Goal: Task Accomplishment & Management: Manage account settings

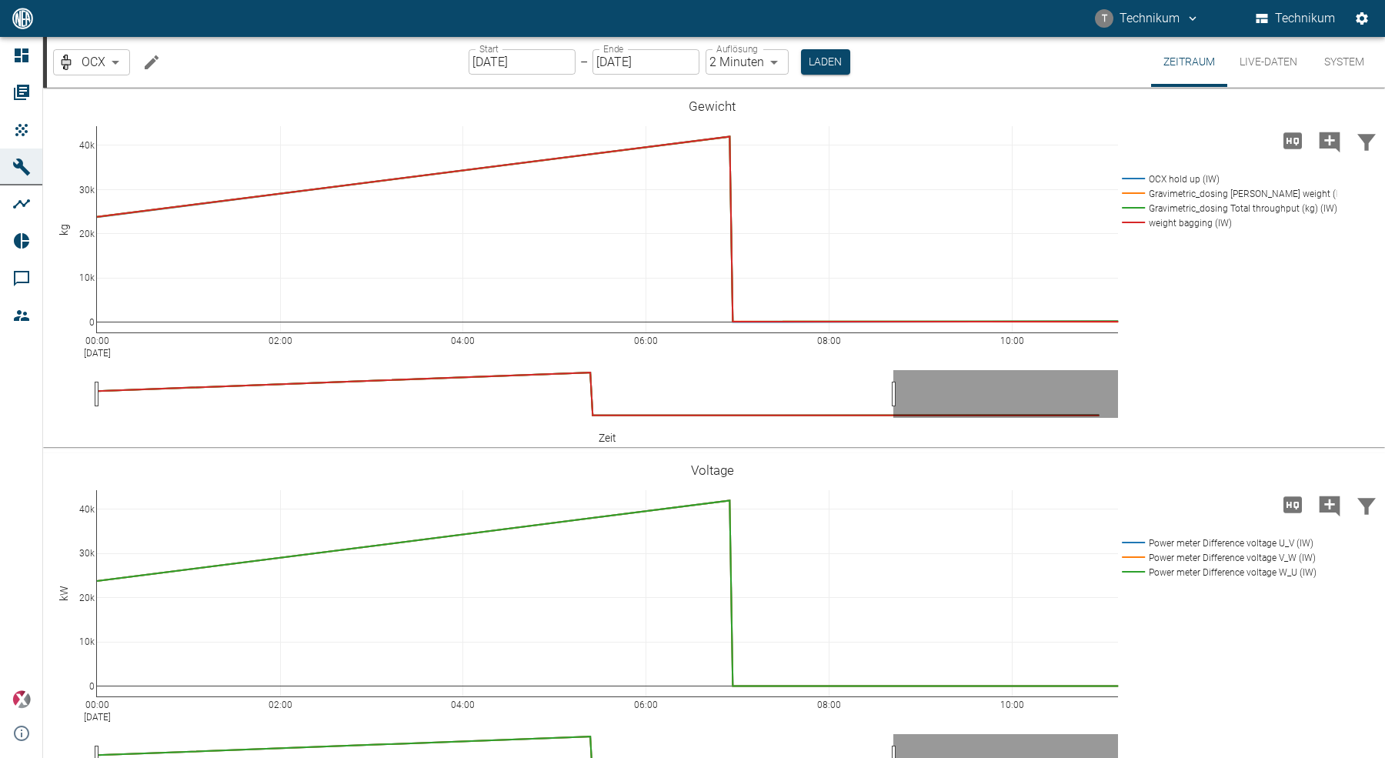
scroll to position [2806, 0]
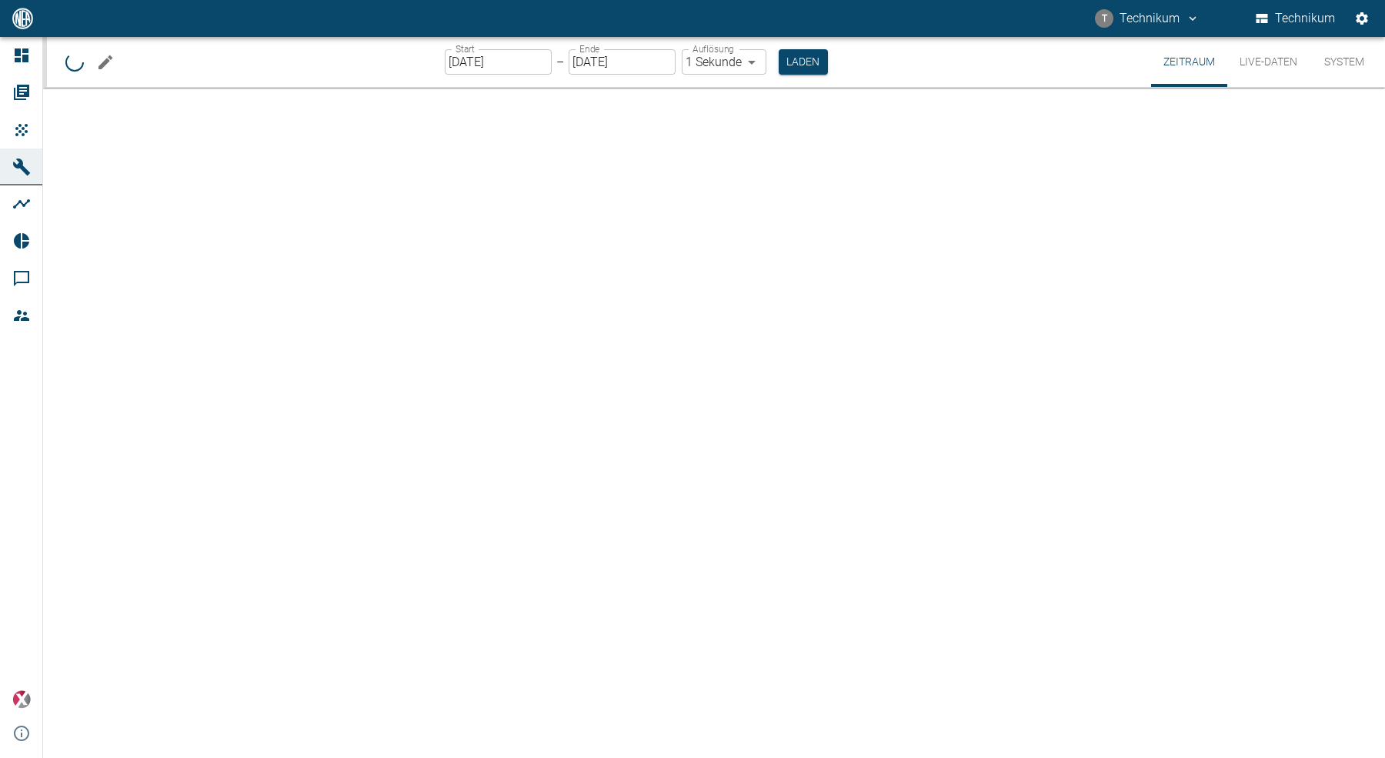
type input "2min"
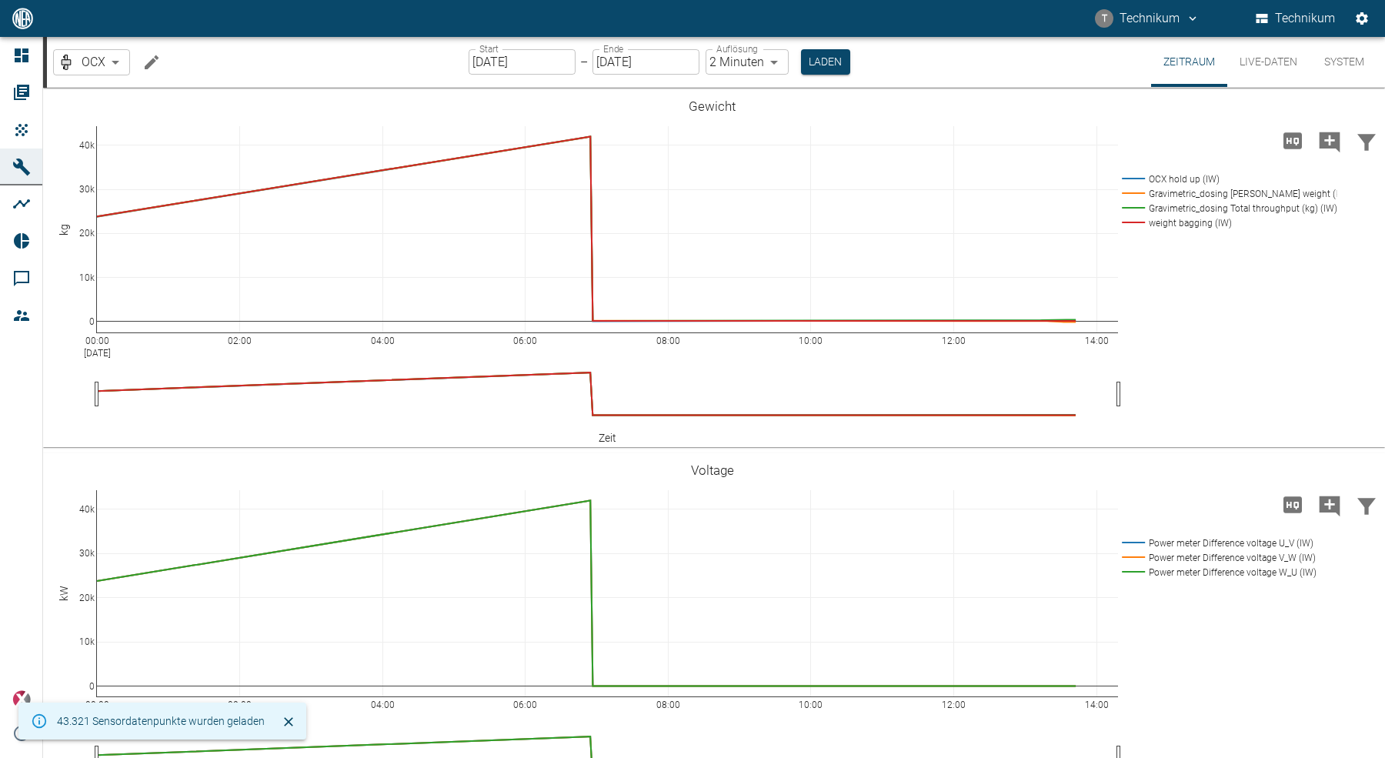
click at [1155, 18] on button "T Technikum" at bounding box center [1146, 19] width 109 height 28
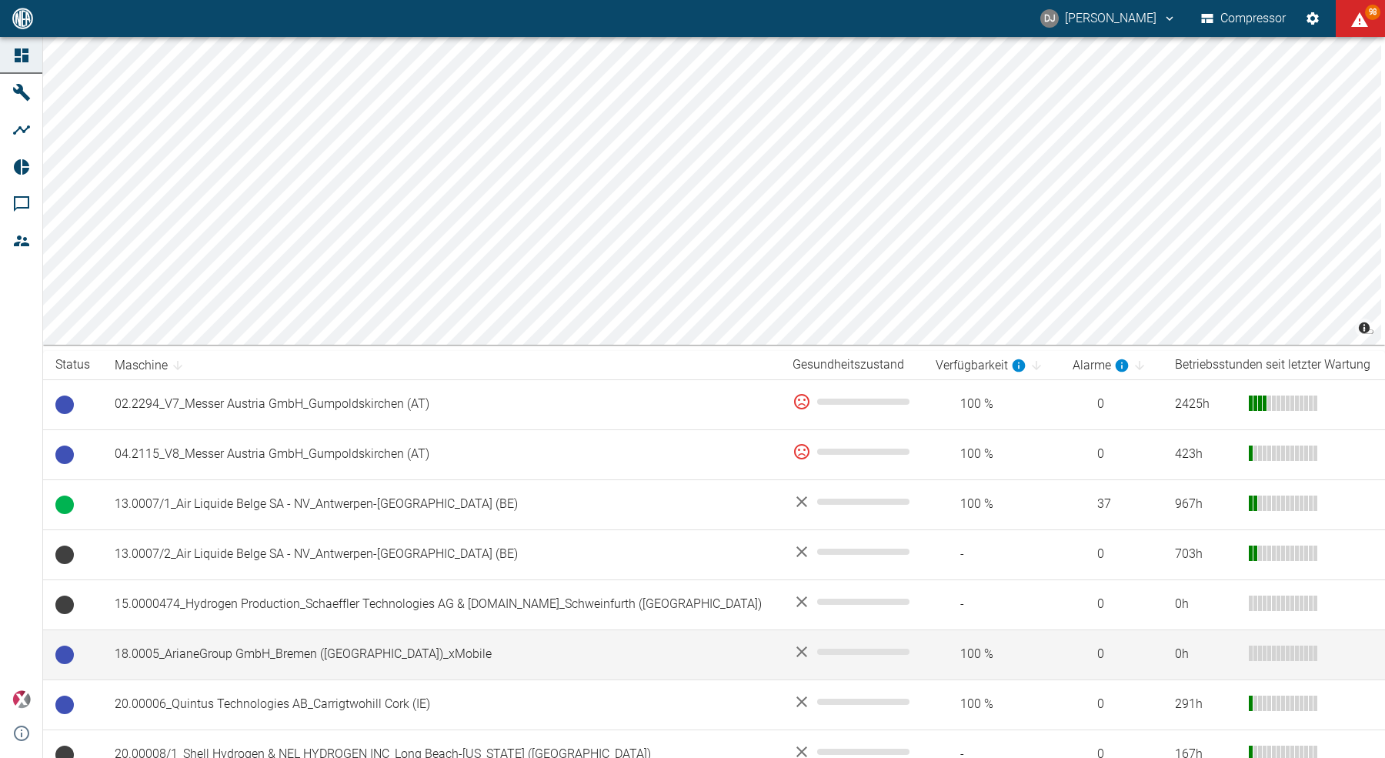
click at [288, 657] on td "18.0005_ArianeGroup GmbH_Bremen ([GEOGRAPHIC_DATA])_xMobile" at bounding box center [441, 654] width 678 height 50
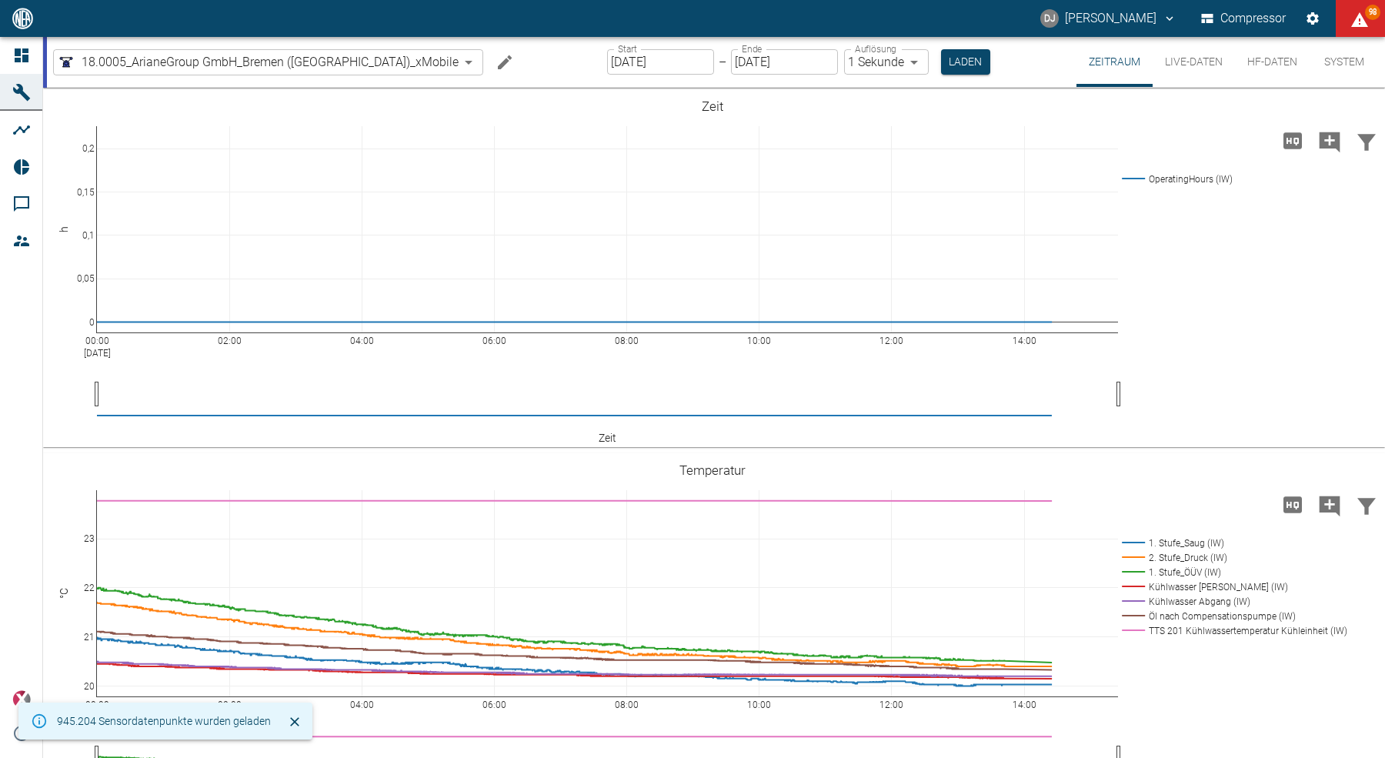
click at [1270, 64] on button "HF-Daten" at bounding box center [1272, 62] width 75 height 50
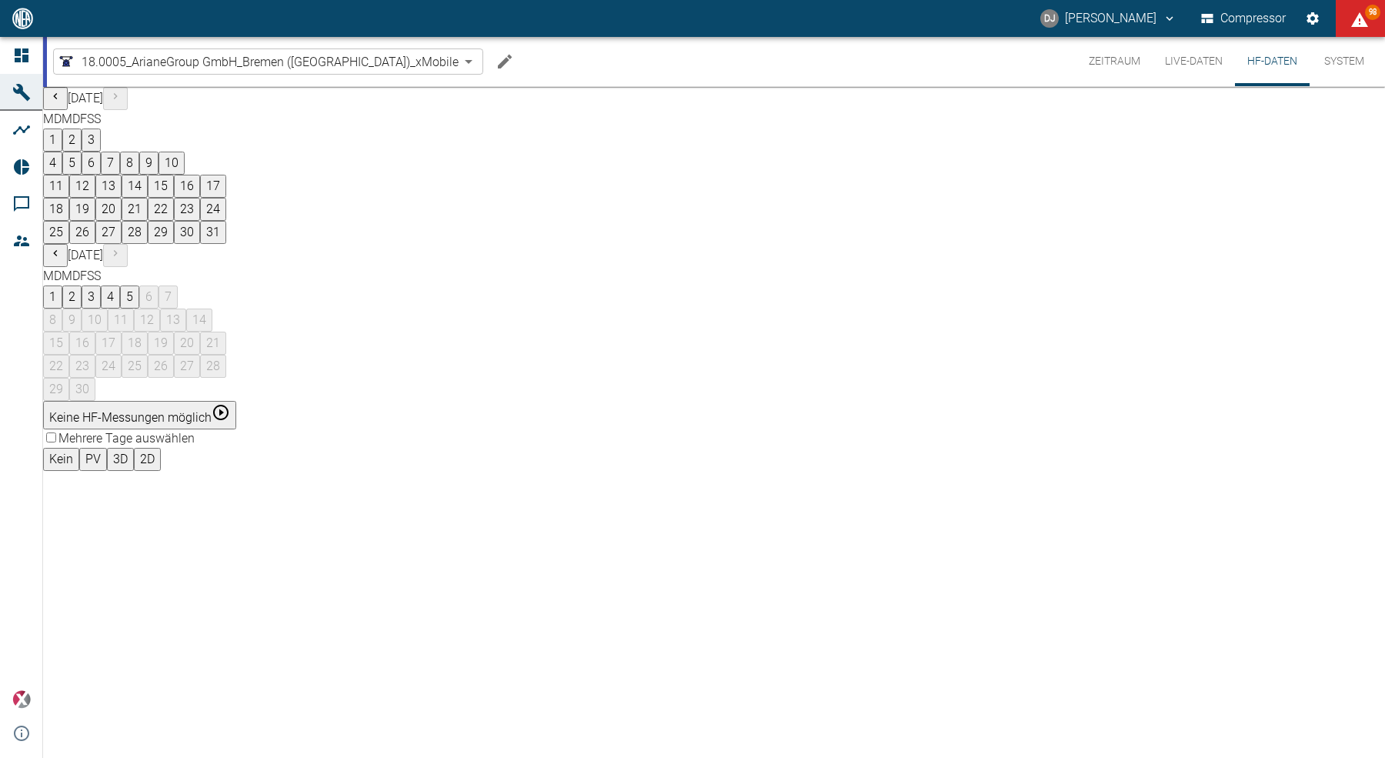
click at [1118, 67] on button "Zeitraum" at bounding box center [1114, 61] width 76 height 49
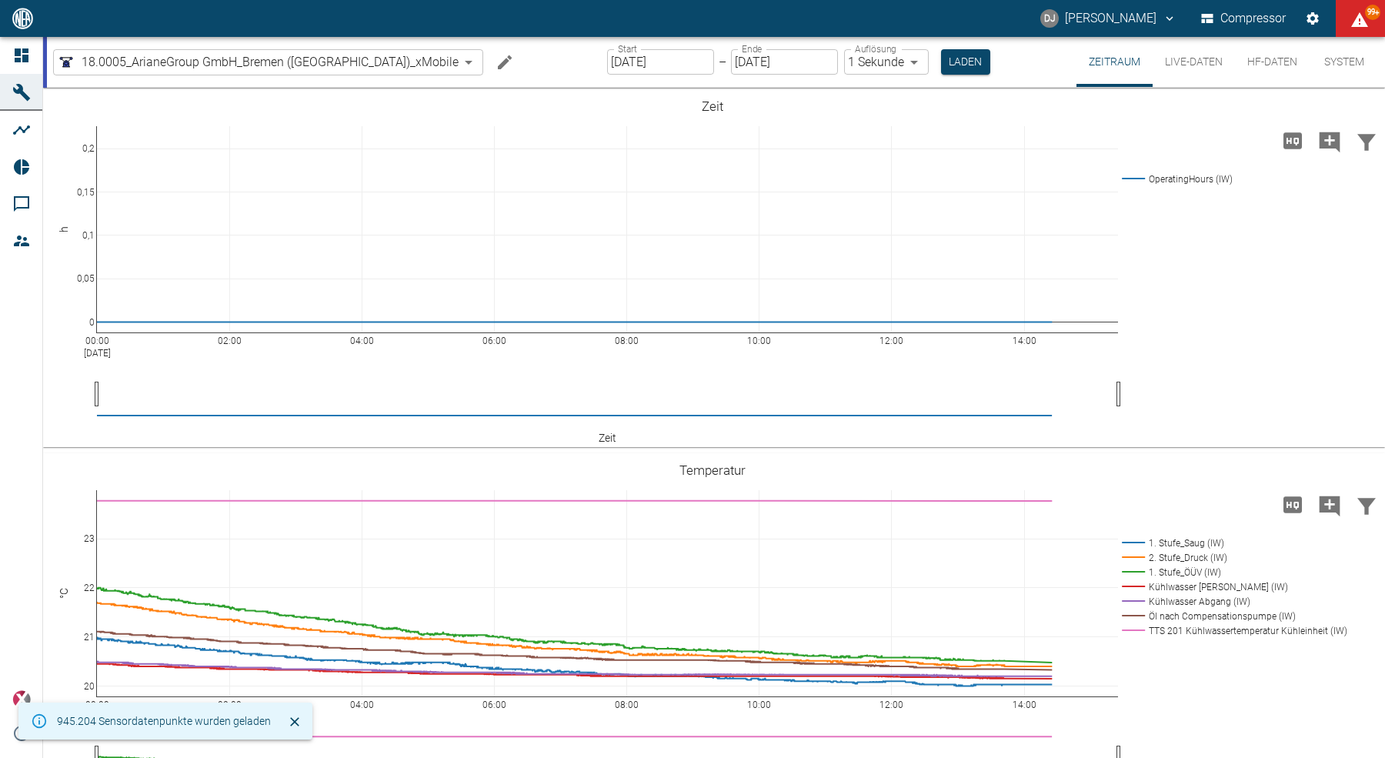
scroll to position [5, 0]
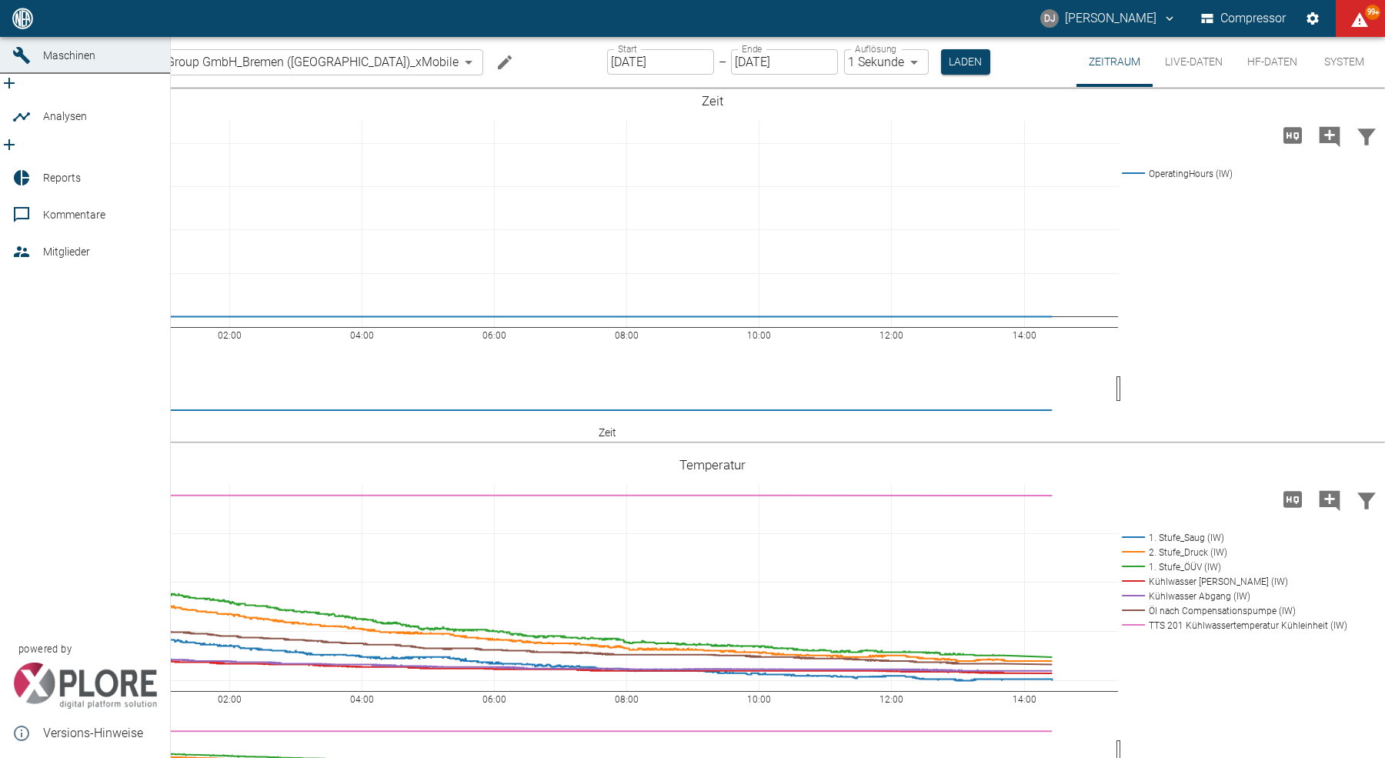
click at [26, 25] on icon at bounding box center [22, 19] width 14 height 14
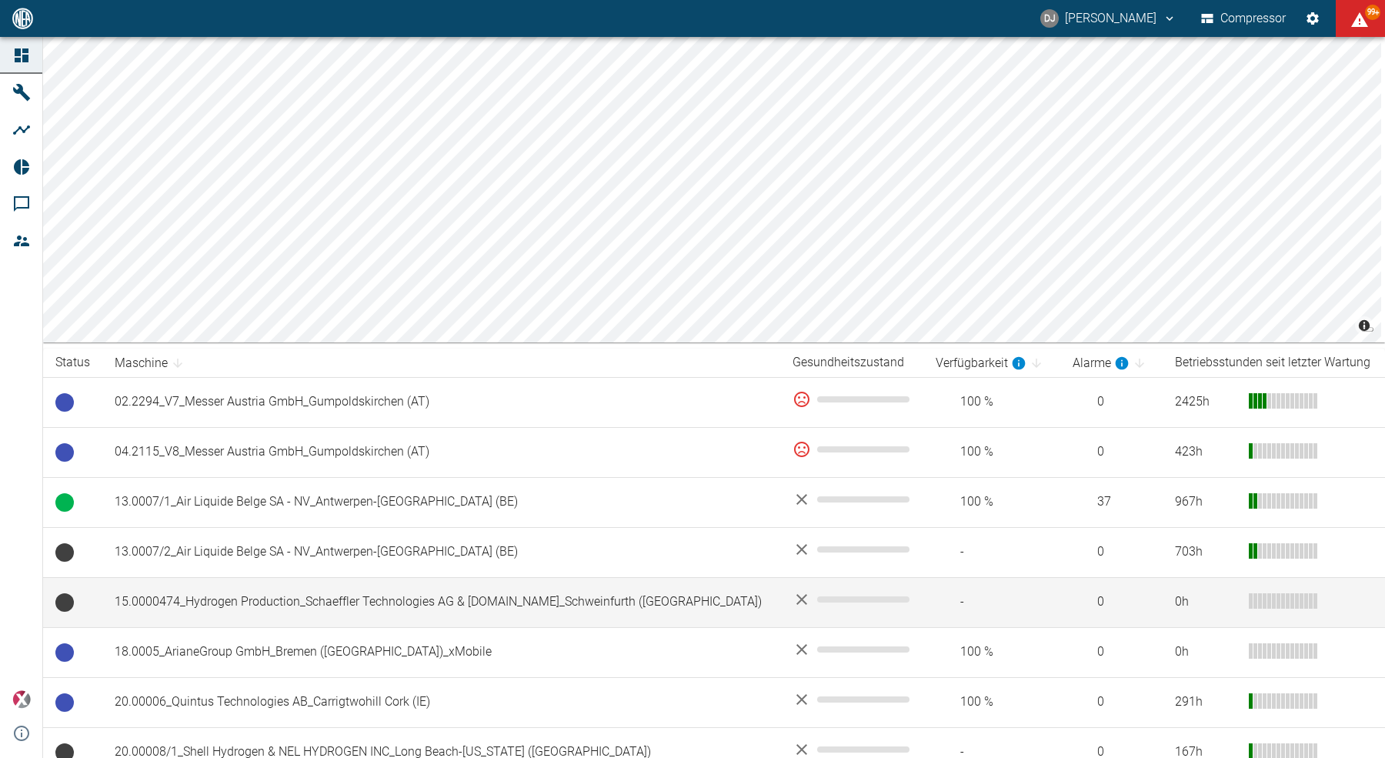
scroll to position [1, 0]
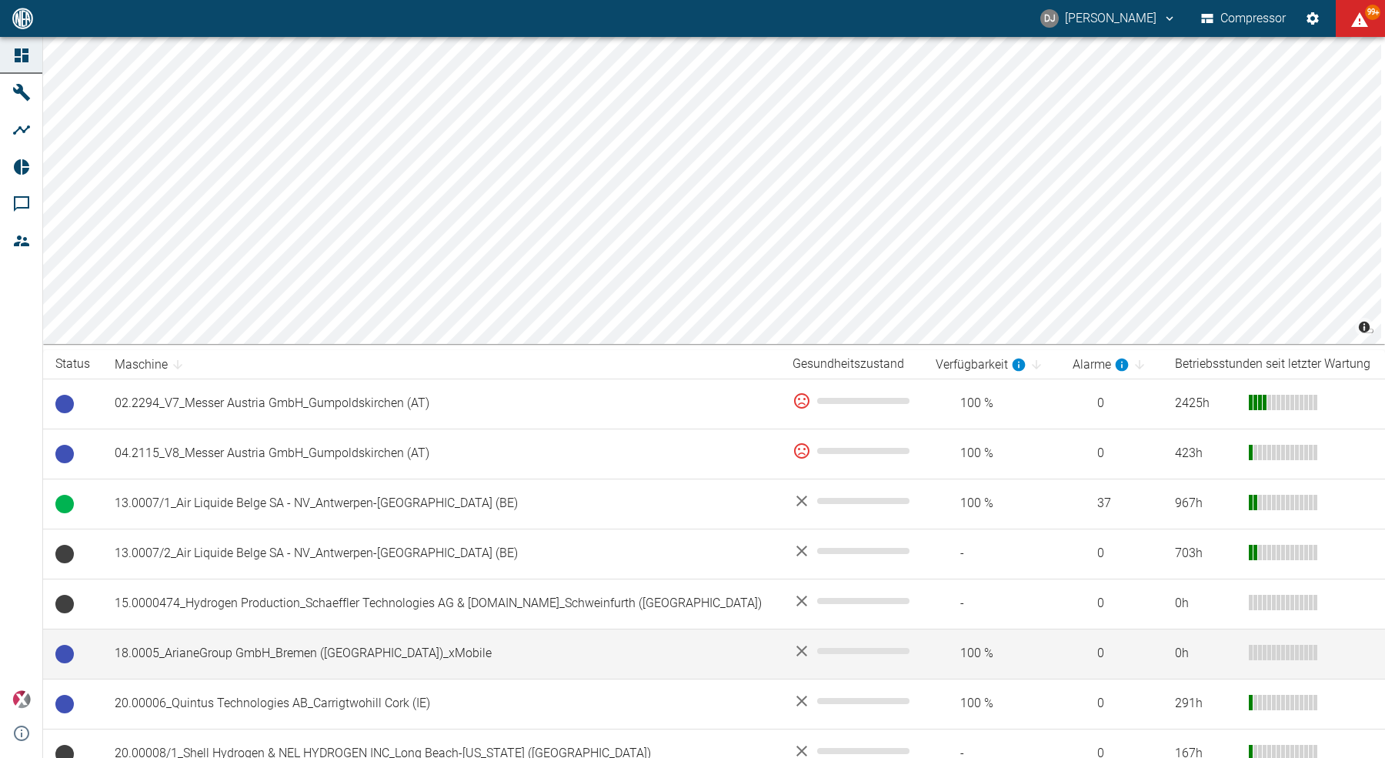
click at [328, 640] on td "18.0005_ArianeGroup GmbH_Bremen ([GEOGRAPHIC_DATA])_xMobile" at bounding box center [441, 653] width 678 height 50
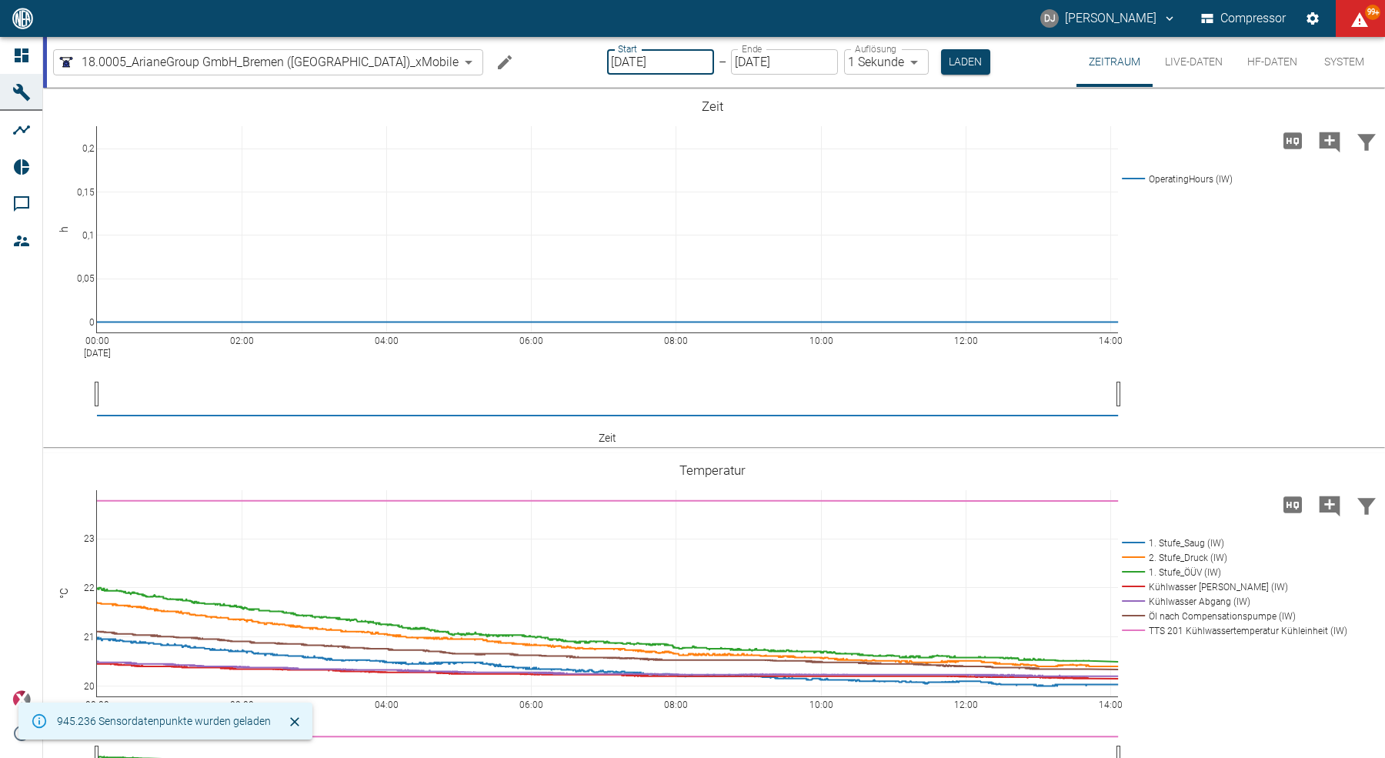
click at [607, 68] on input "[DATE]" at bounding box center [660, 61] width 107 height 25
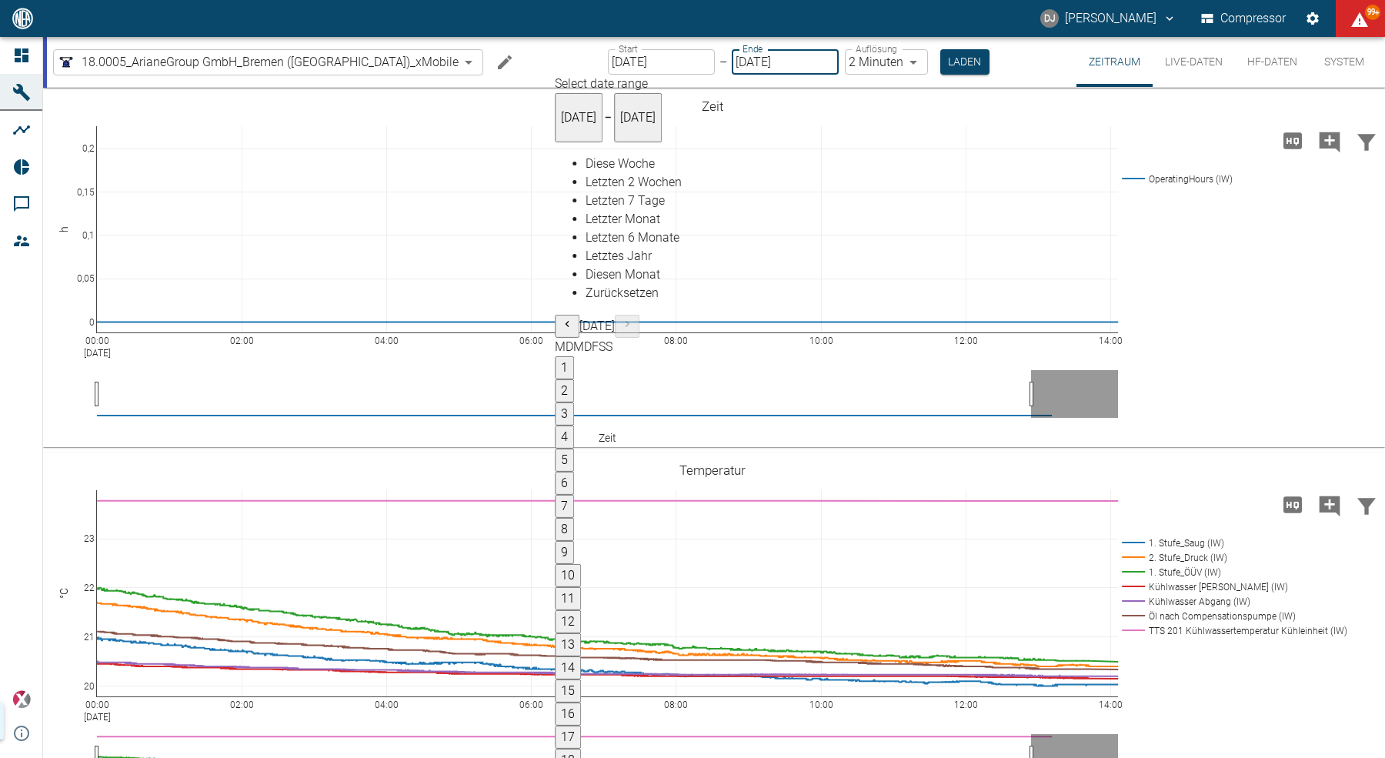
type input "04.09.2025"
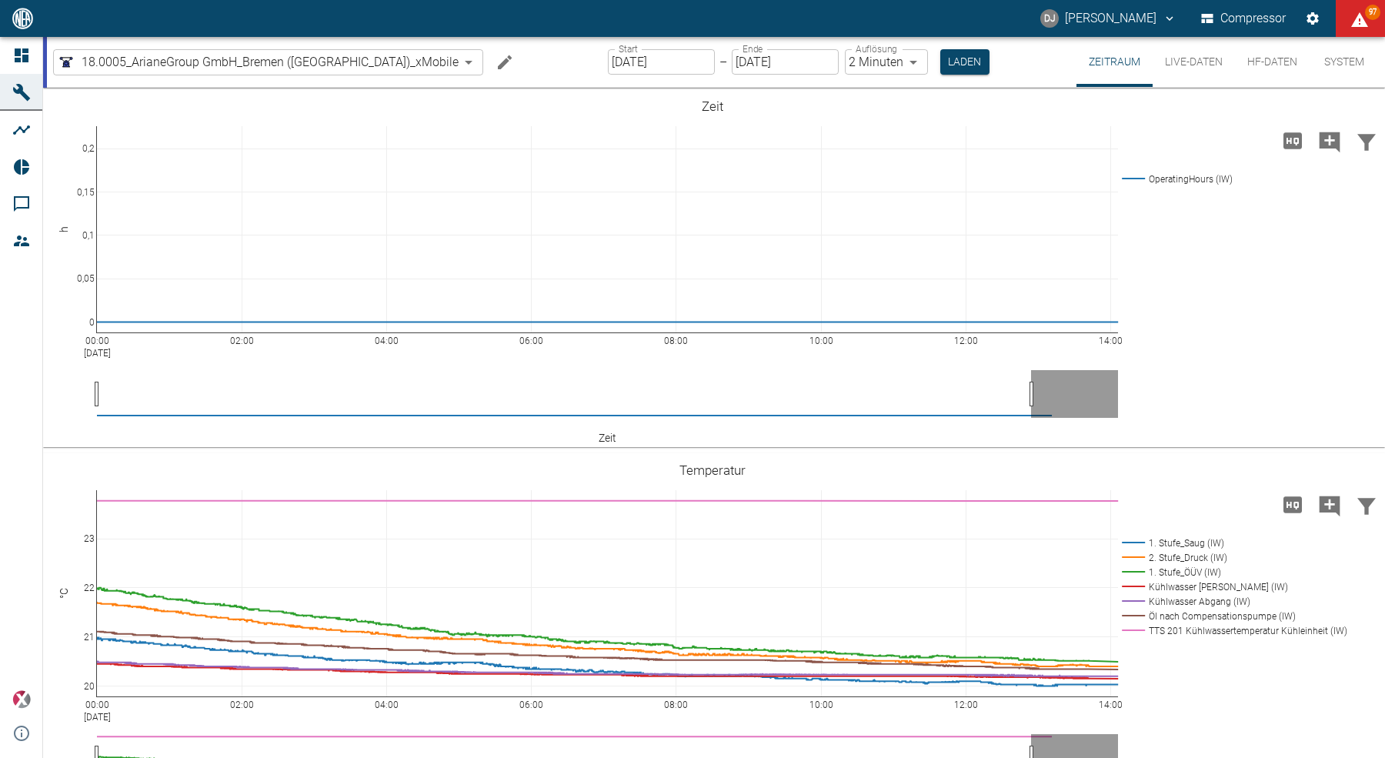
click at [827, 60] on body "DJ David Jasper Compressor 97 Dashboard Maschinen Analysen Reports Kommentare M…" at bounding box center [692, 379] width 1385 height 758
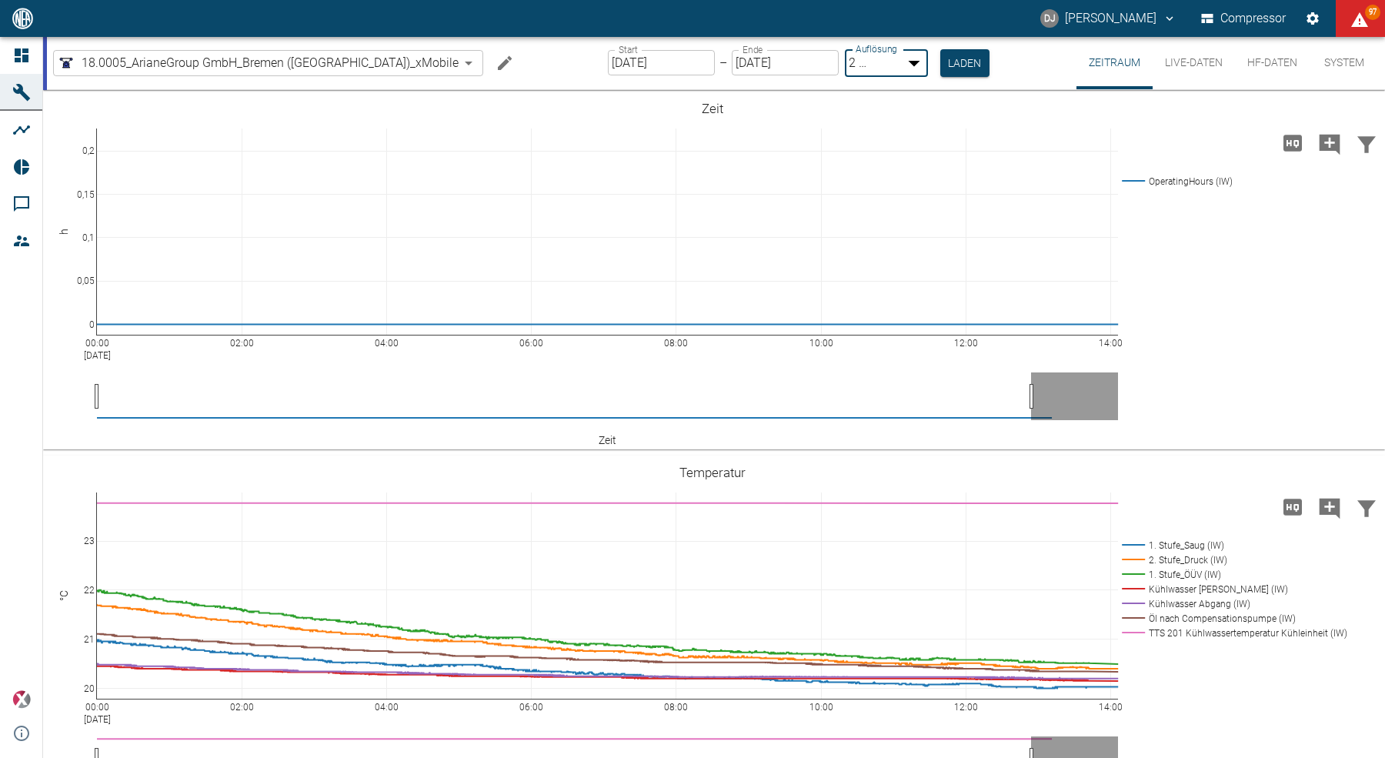
type input "1sec"
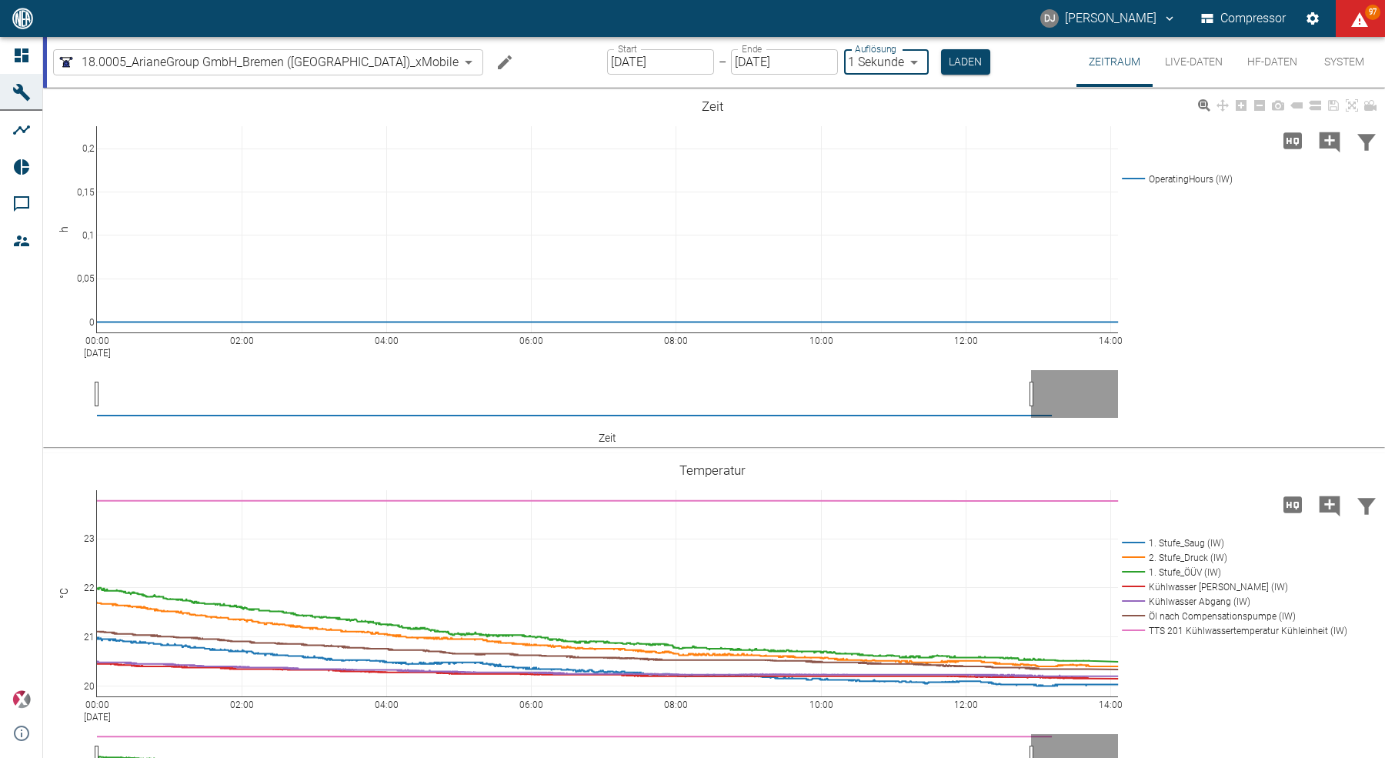
click at [941, 58] on button "Laden" at bounding box center [965, 61] width 49 height 25
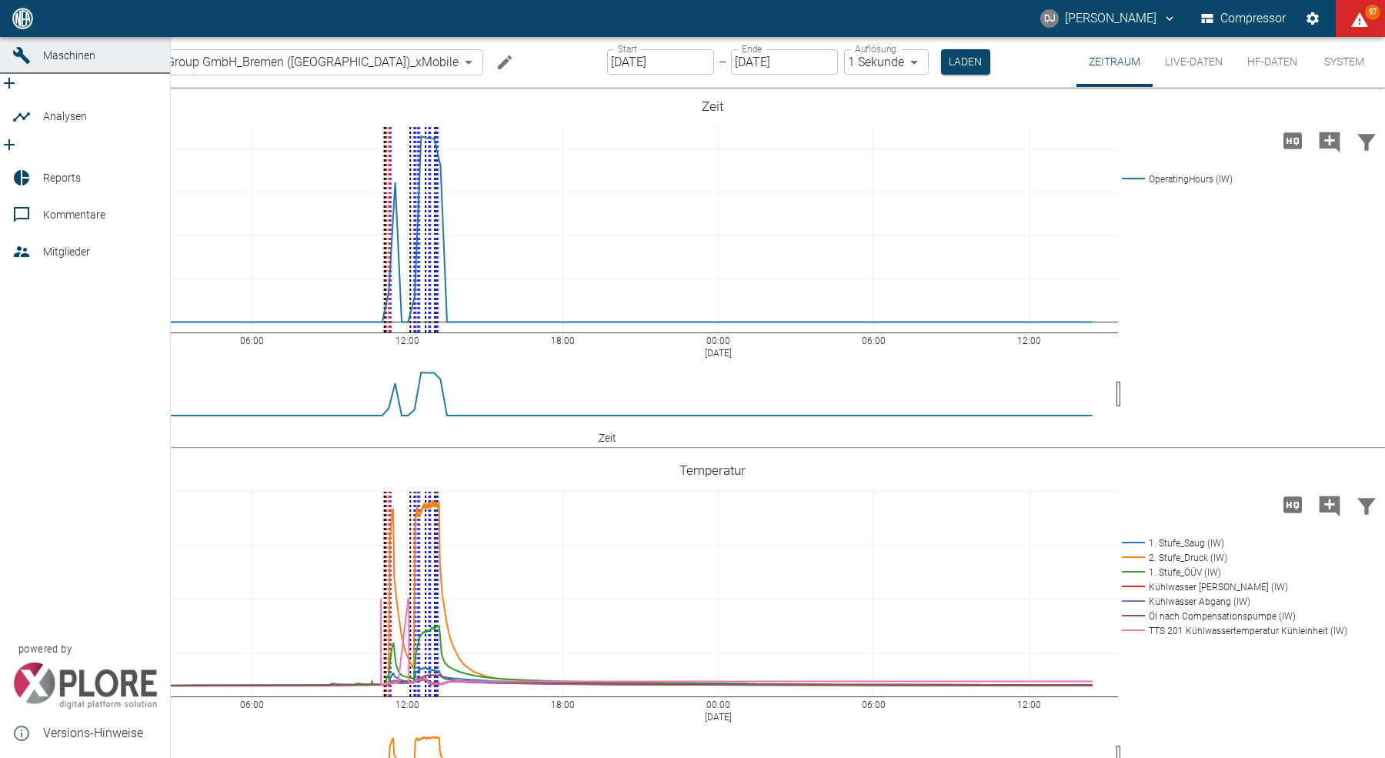
click at [22, 126] on icon at bounding box center [21, 117] width 18 height 18
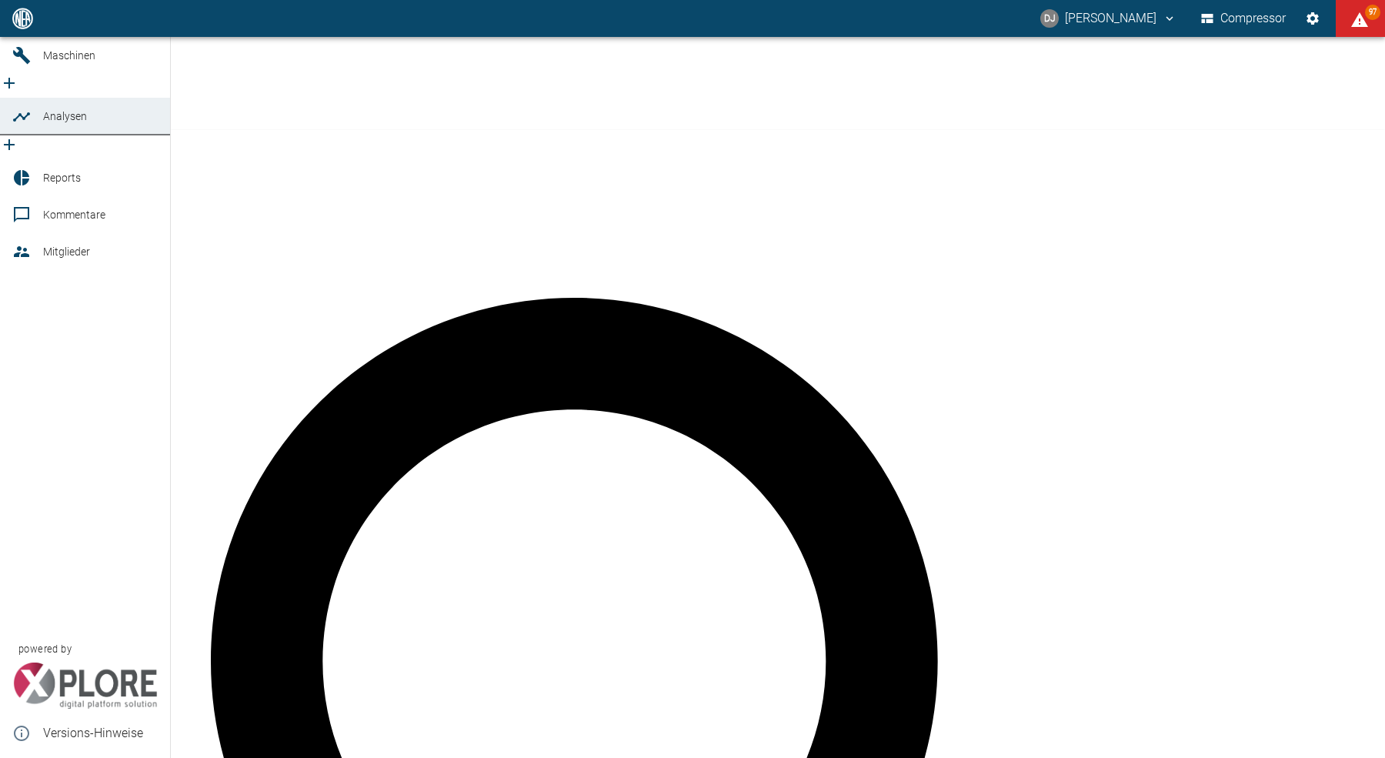
click at [30, 170] on icon at bounding box center [21, 177] width 18 height 18
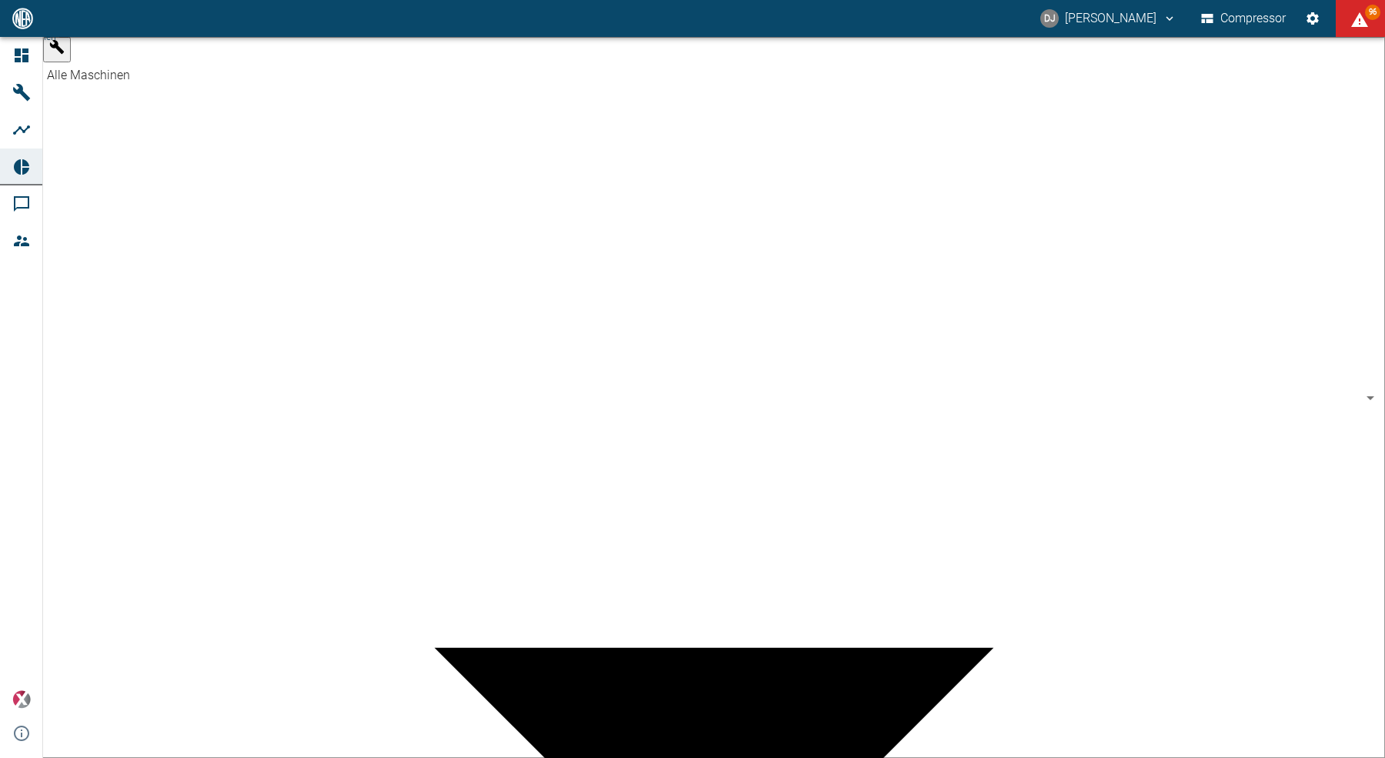
click at [159, 63] on body "DJ David Jasper Compressor 96 Dashboard Maschinen Analysen Reports Kommentare M…" at bounding box center [692, 379] width 1385 height 758
type input "9dc86e29-8c64-47c4-93ee-7b83c896b7ee"
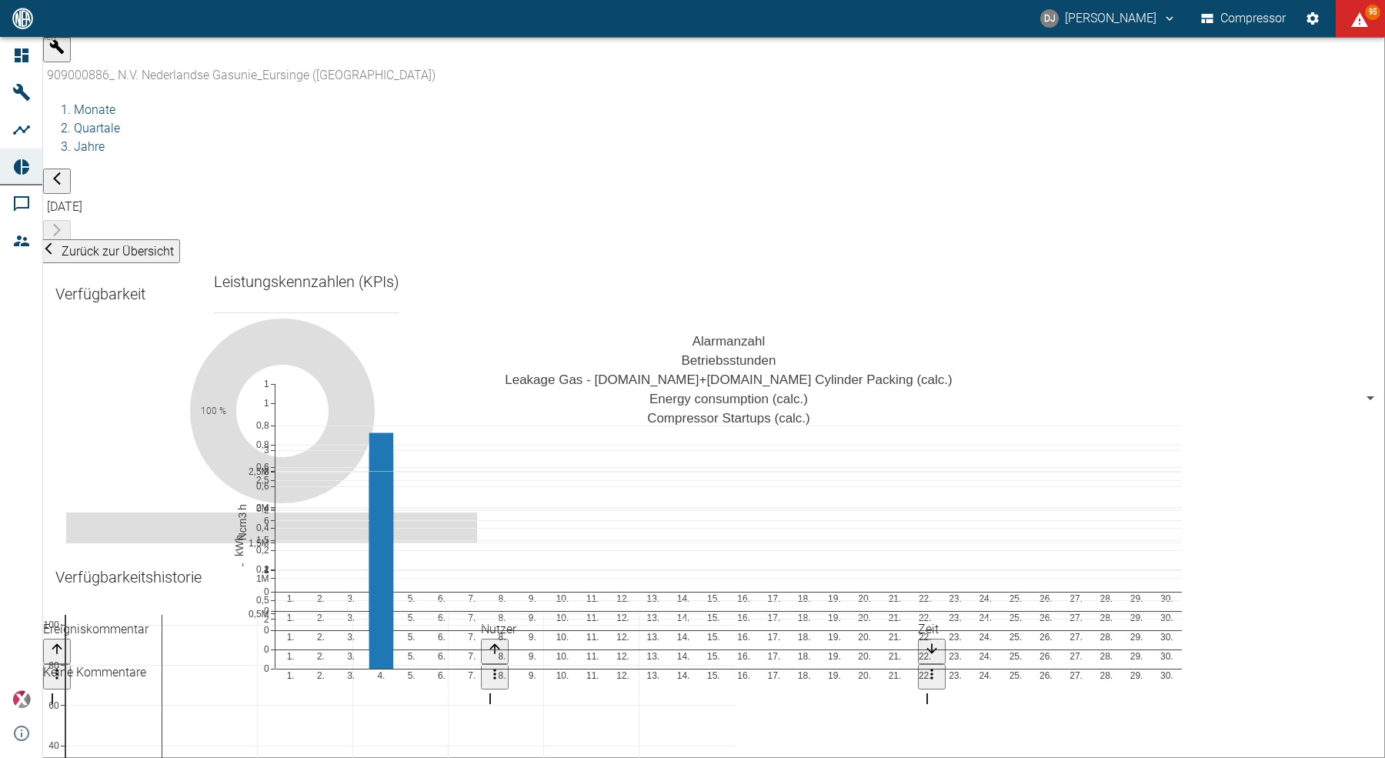
click at [214, 552] on div "Verfügbarkeitshistorie −1 0 1 2 3 4 5 6 0 20 40 60 80 100" at bounding box center [128, 586] width 171 height 68
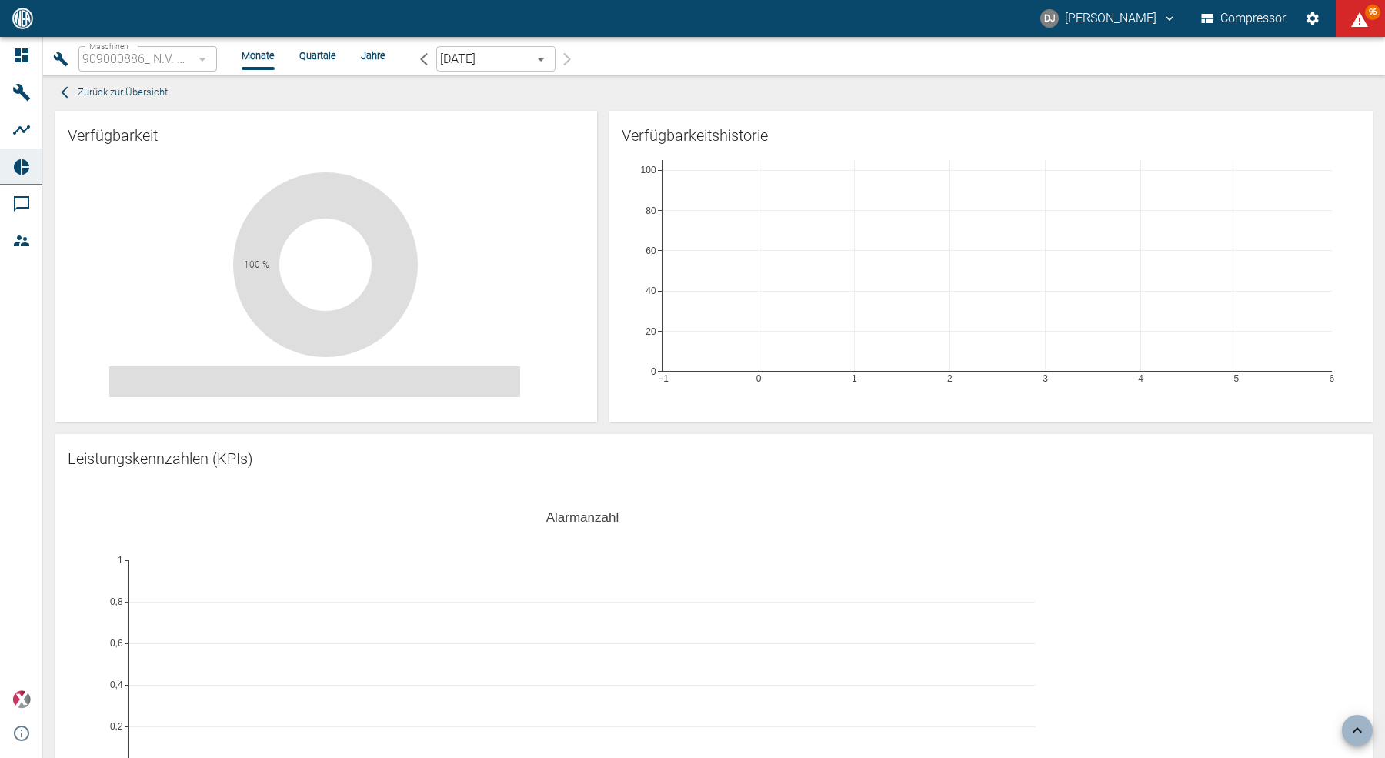
scroll to position [1595, 0]
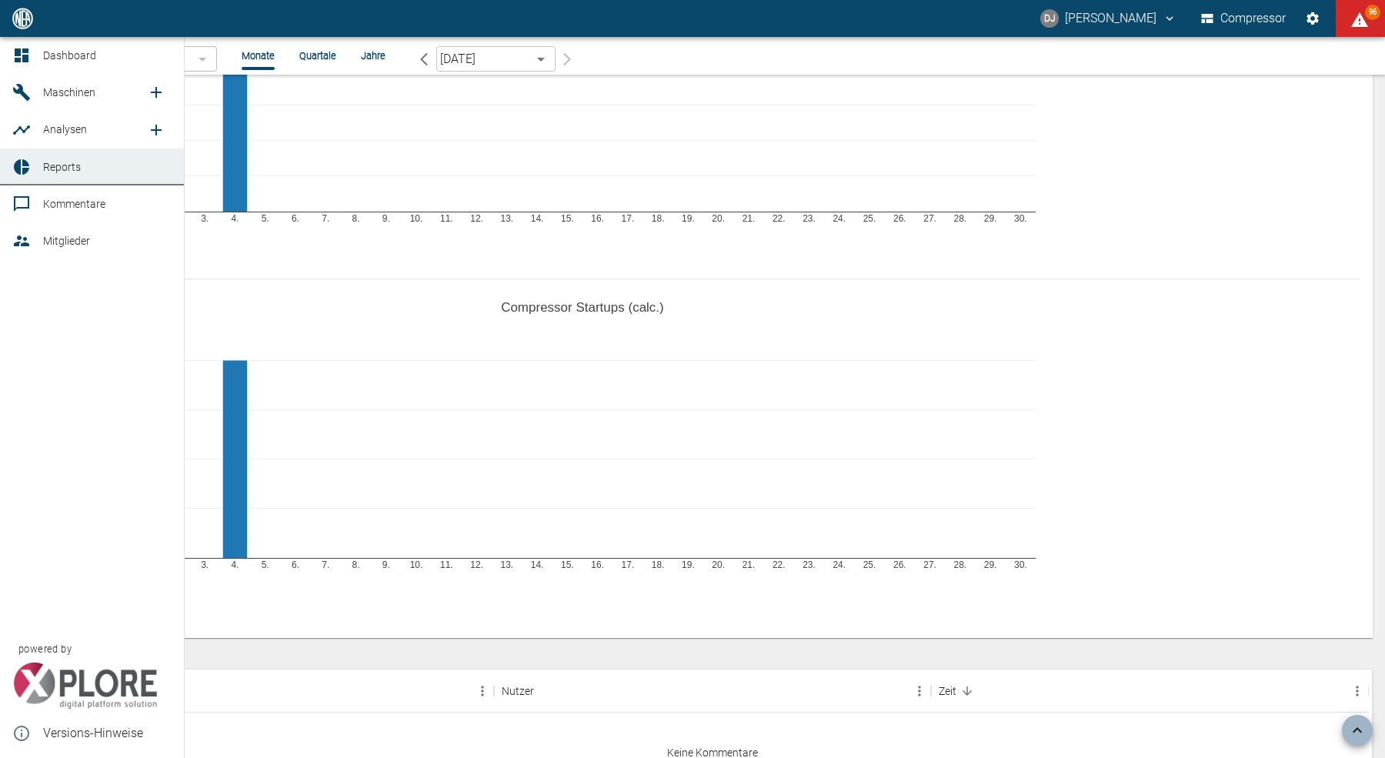
click at [56, 76] on link "Maschinen" at bounding box center [92, 92] width 184 height 37
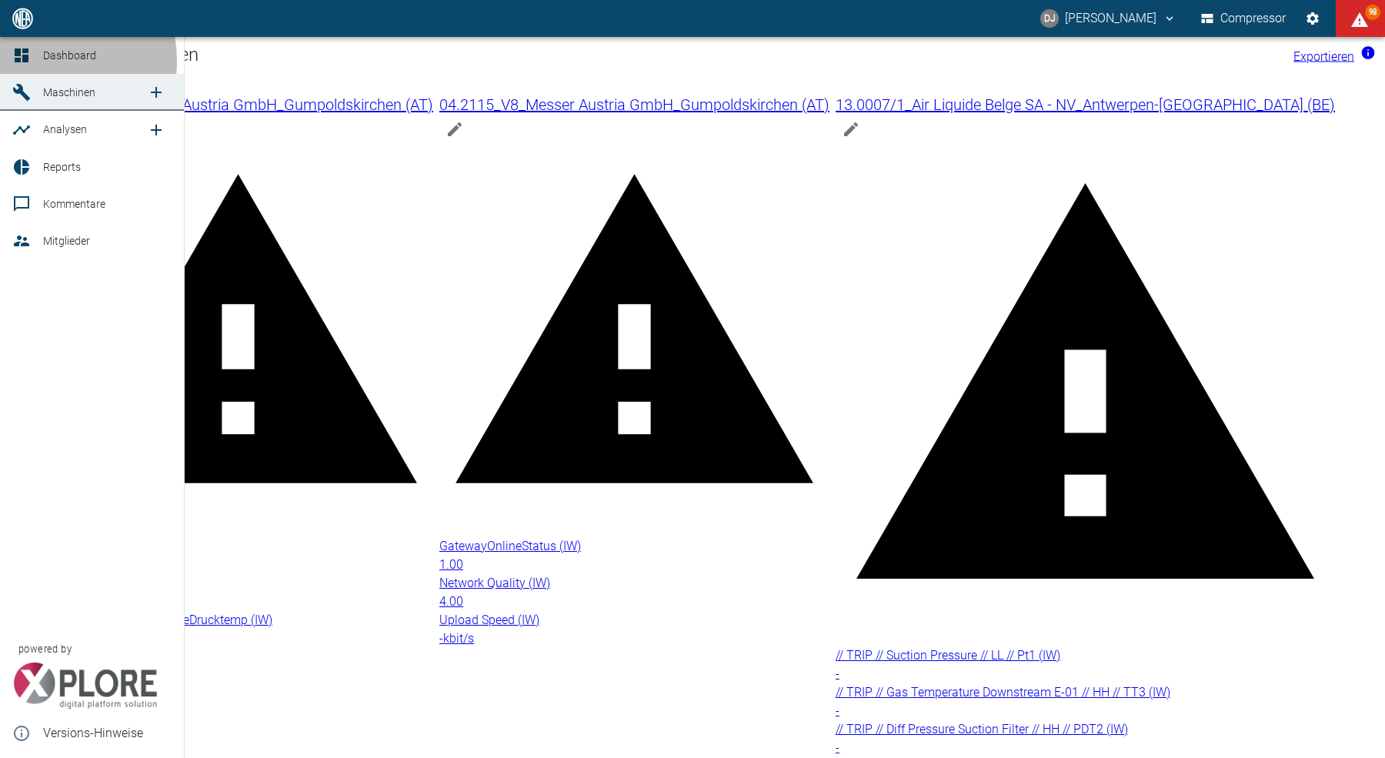
click at [28, 62] on icon at bounding box center [21, 55] width 18 height 18
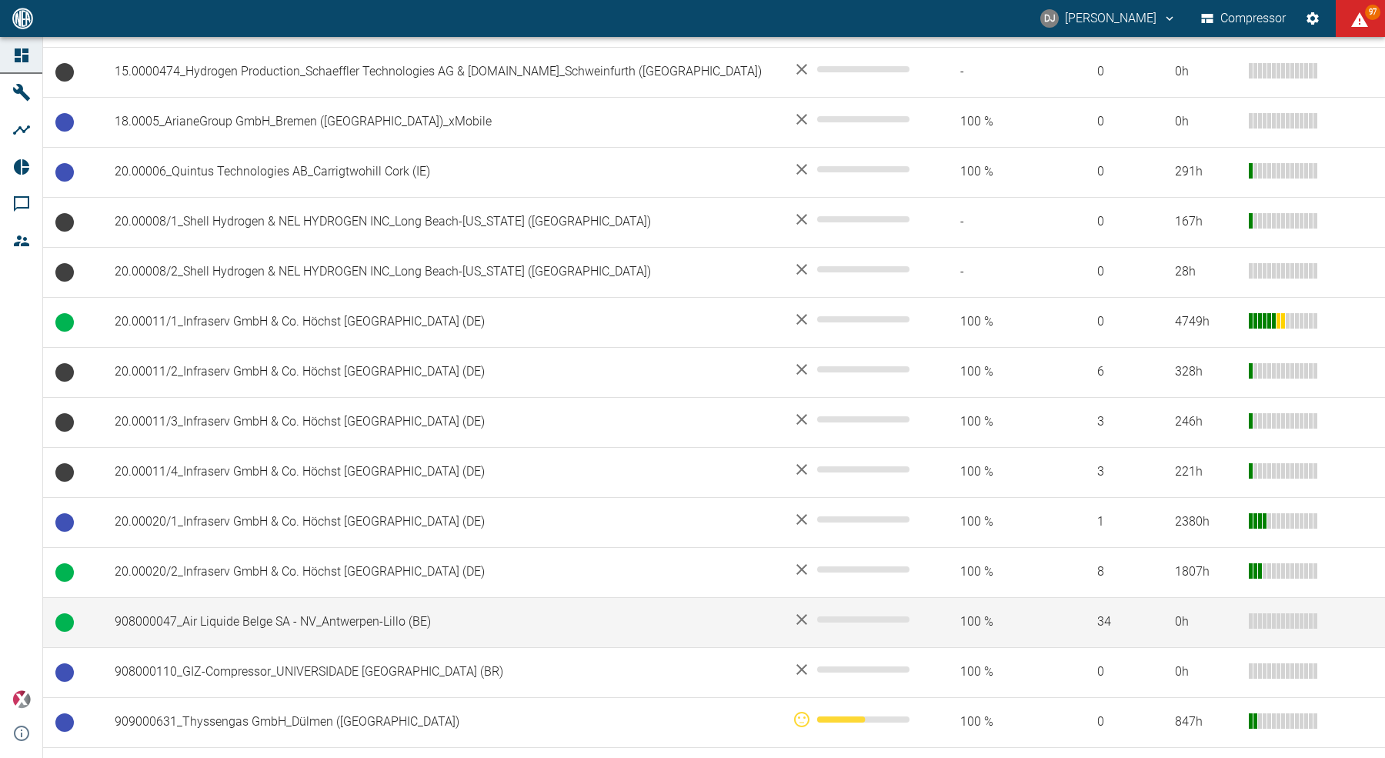
scroll to position [951, 0]
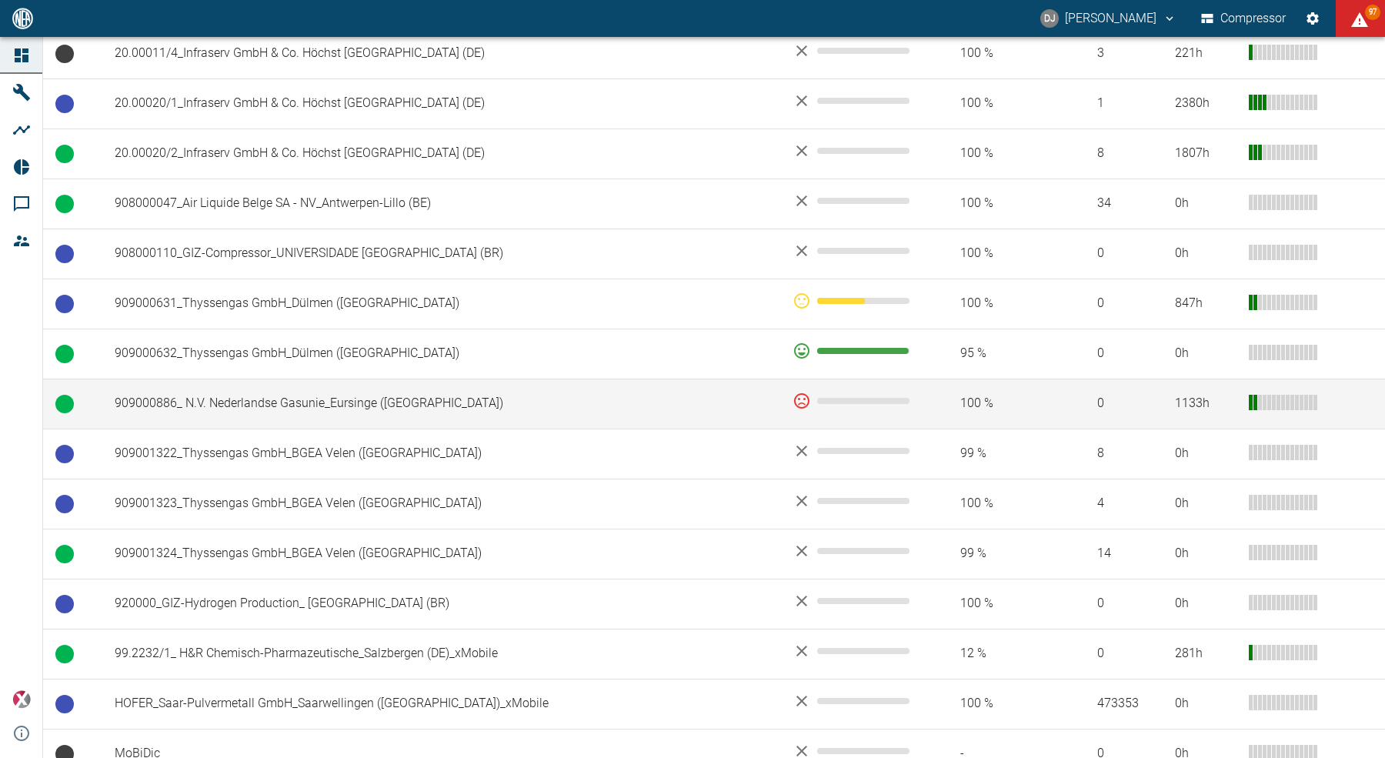
click at [340, 402] on td "909000886_ N.V. Nederlandse Gasunie_Eursinge ([GEOGRAPHIC_DATA])" at bounding box center [441, 403] width 678 height 50
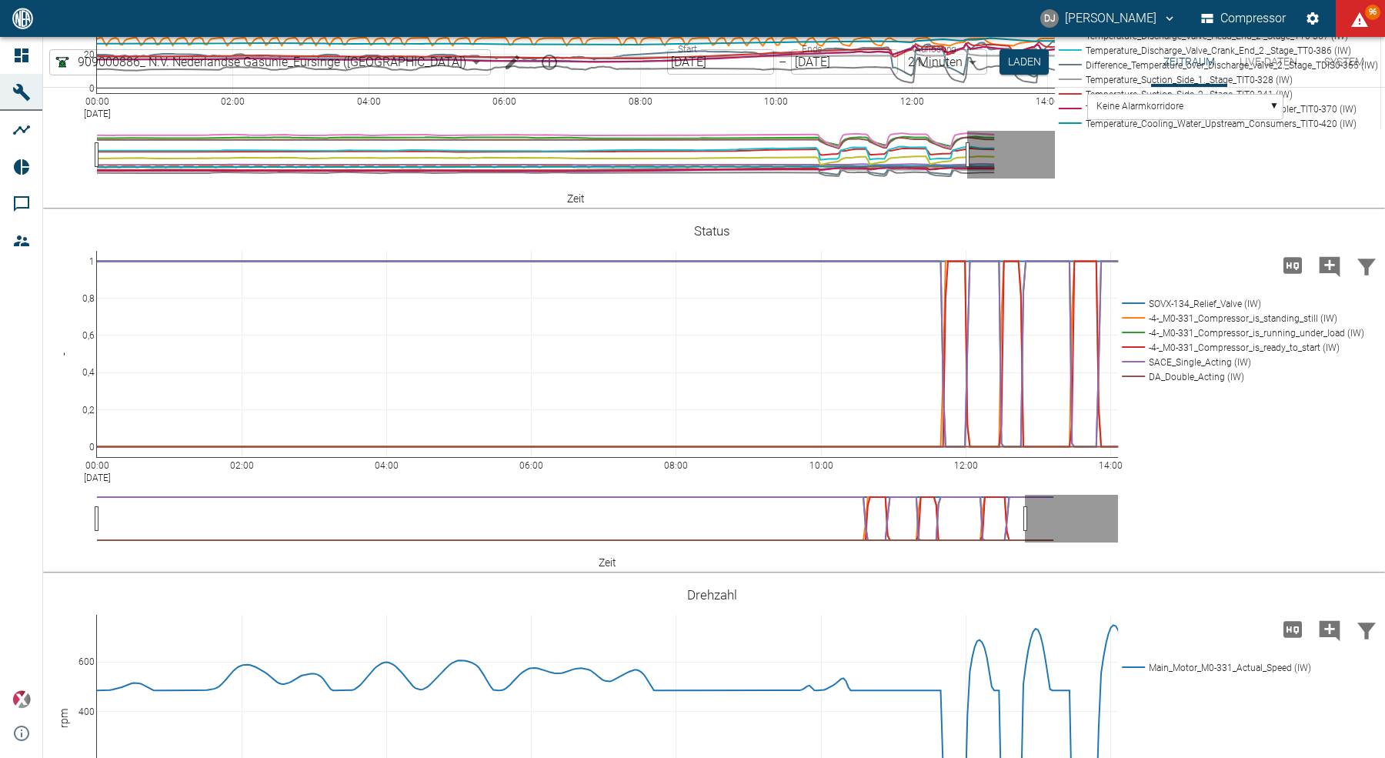
scroll to position [925, 0]
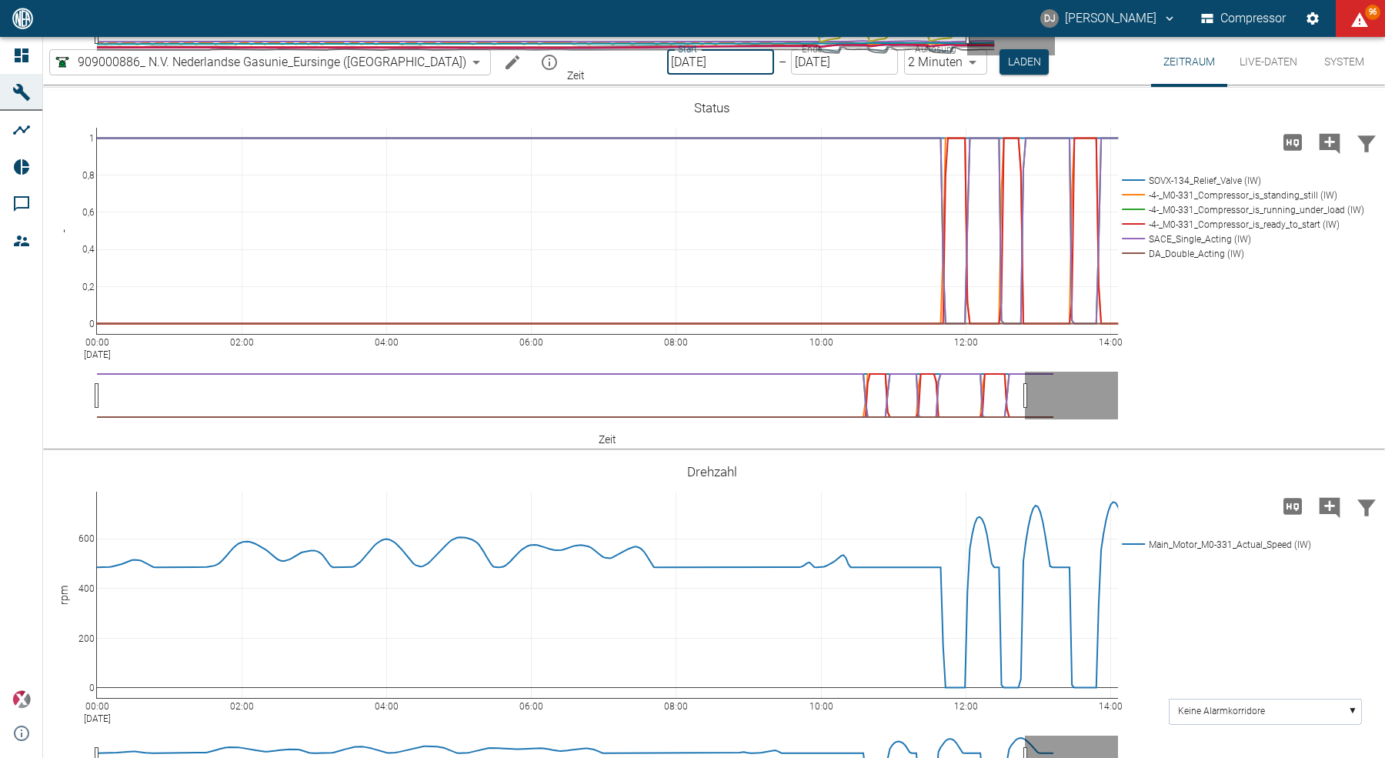
click at [696, 66] on input "[DATE]" at bounding box center [720, 61] width 107 height 25
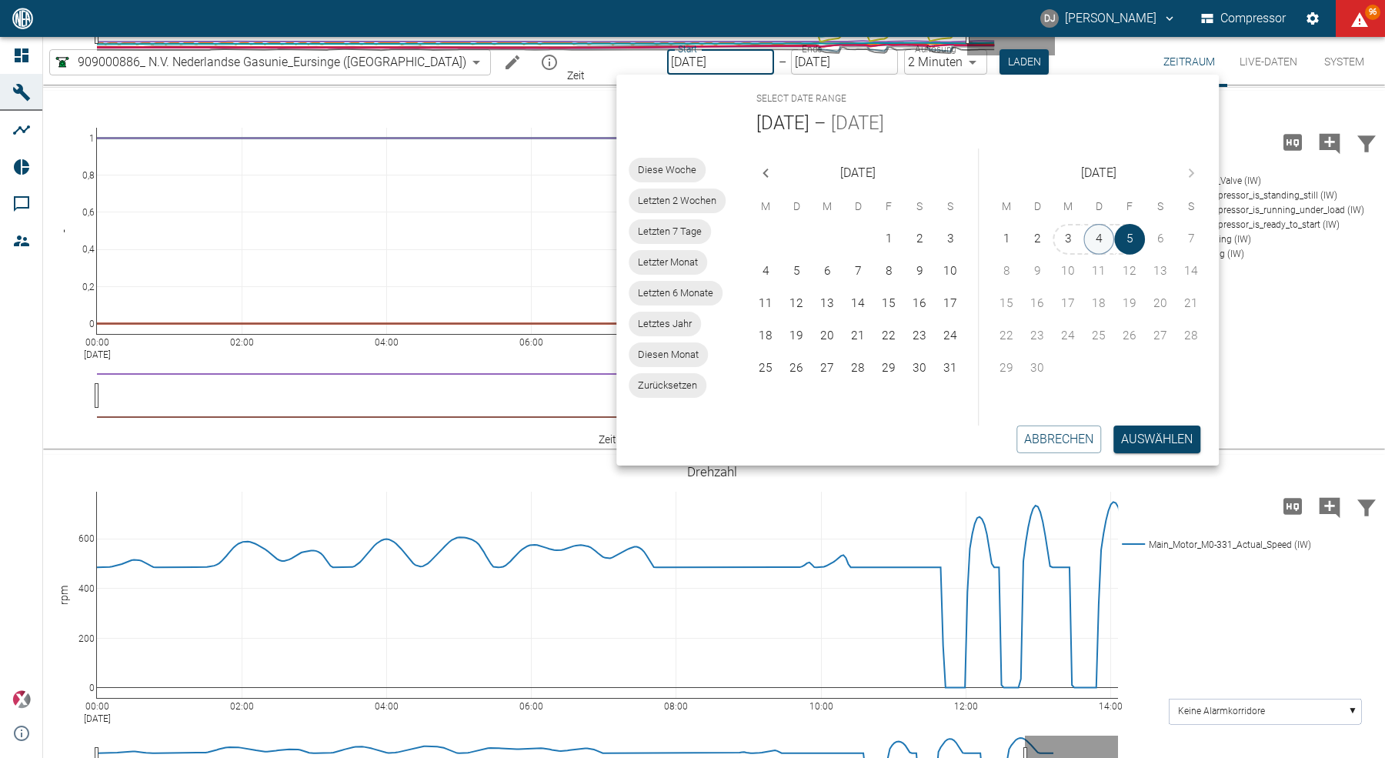
click at [1095, 235] on button "4" at bounding box center [1098, 239] width 31 height 31
type input "04.09.2025"
click at [1151, 441] on button "Auswählen" at bounding box center [1156, 439] width 87 height 28
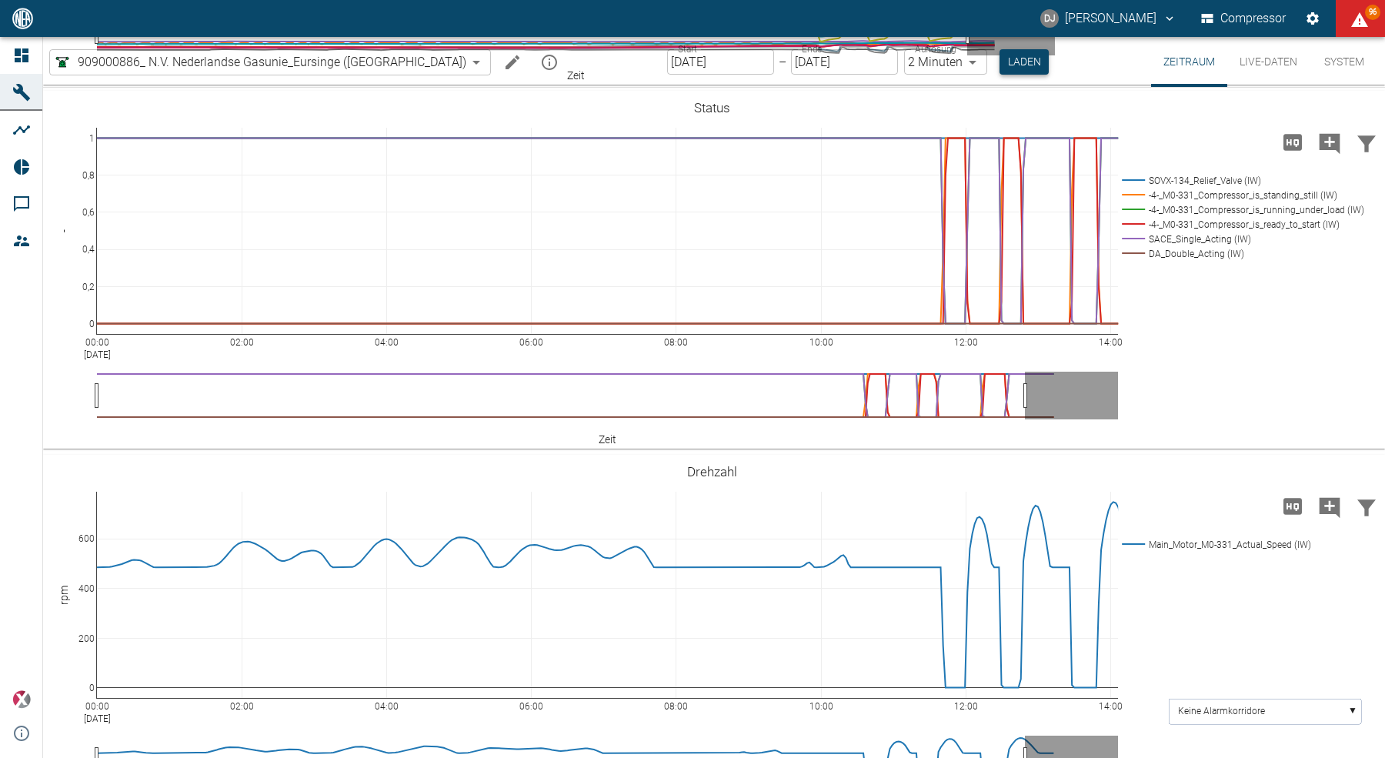
click at [999, 64] on button "Laden" at bounding box center [1023, 61] width 49 height 25
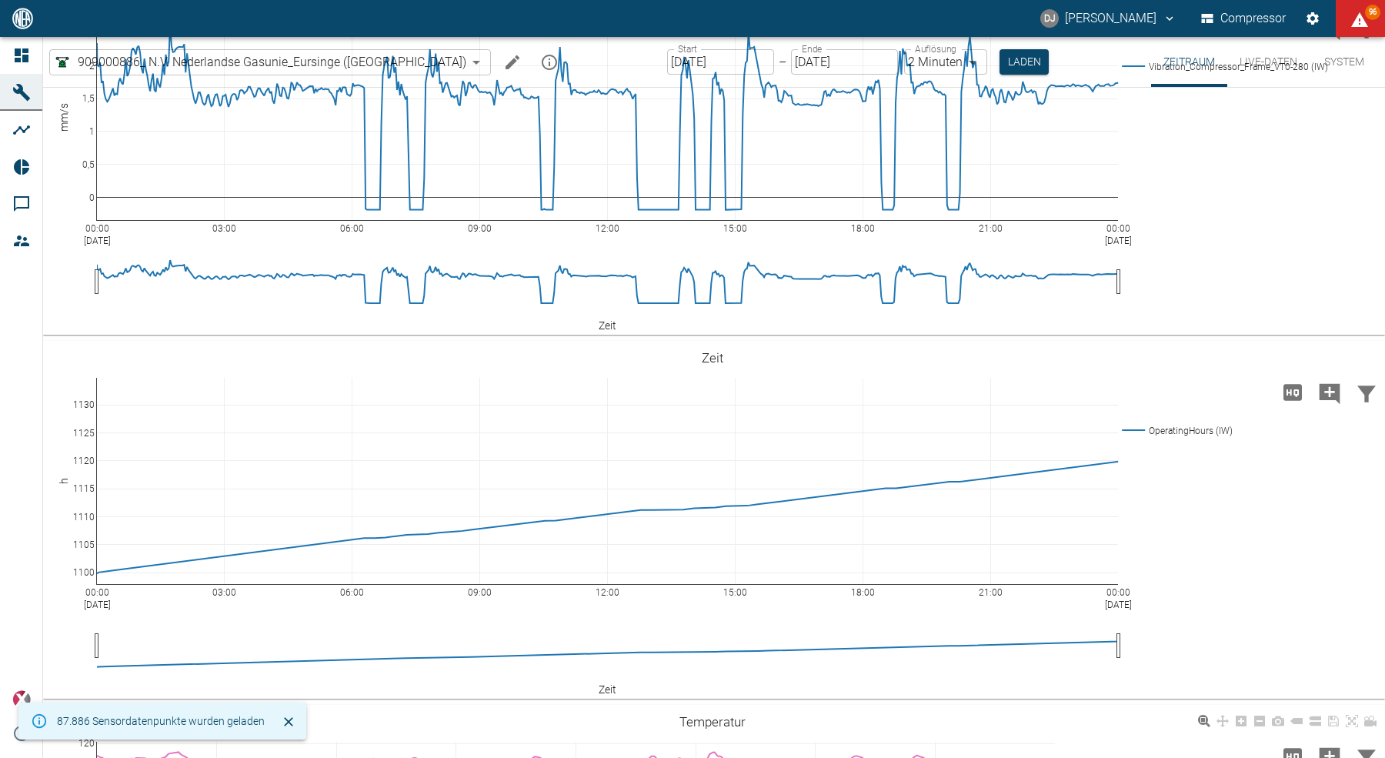
scroll to position [925, 0]
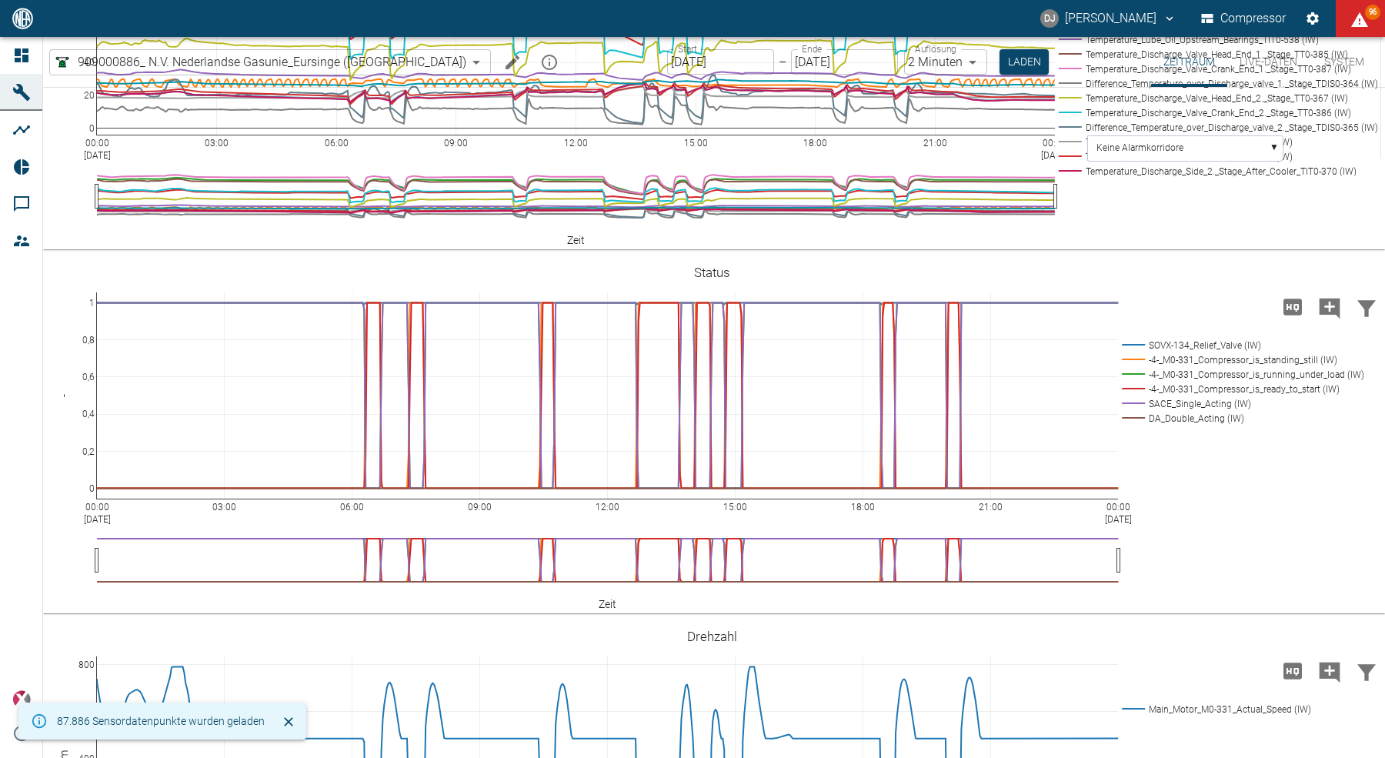
click at [897, 62] on body "DJ David Jasper Compressor 96 Dashboard Maschinen Analysen Reports Kommentare M…" at bounding box center [692, 379] width 1385 height 758
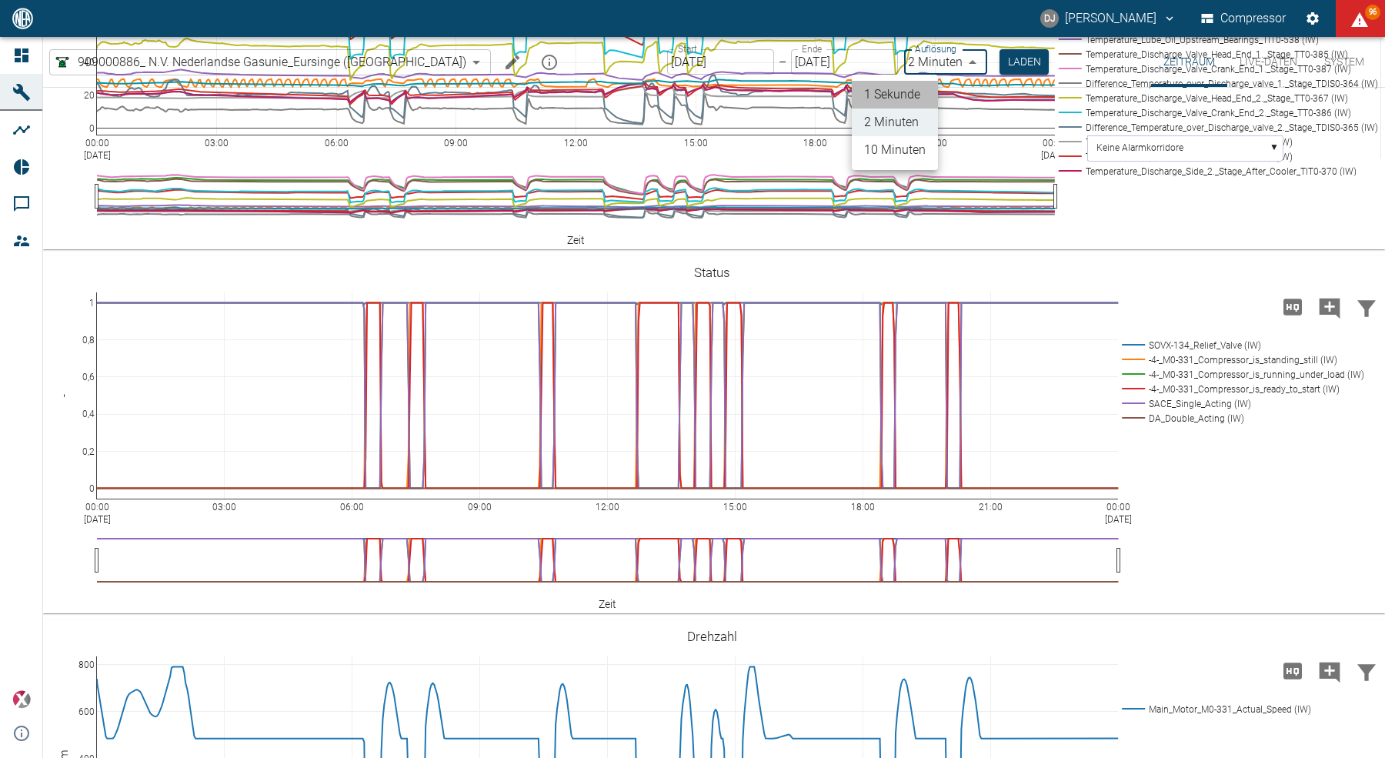
click at [886, 92] on li "1 Sekunde" at bounding box center [894, 95] width 86 height 28
type input "1sec"
click at [1000, 60] on button "Laden" at bounding box center [1024, 61] width 49 height 25
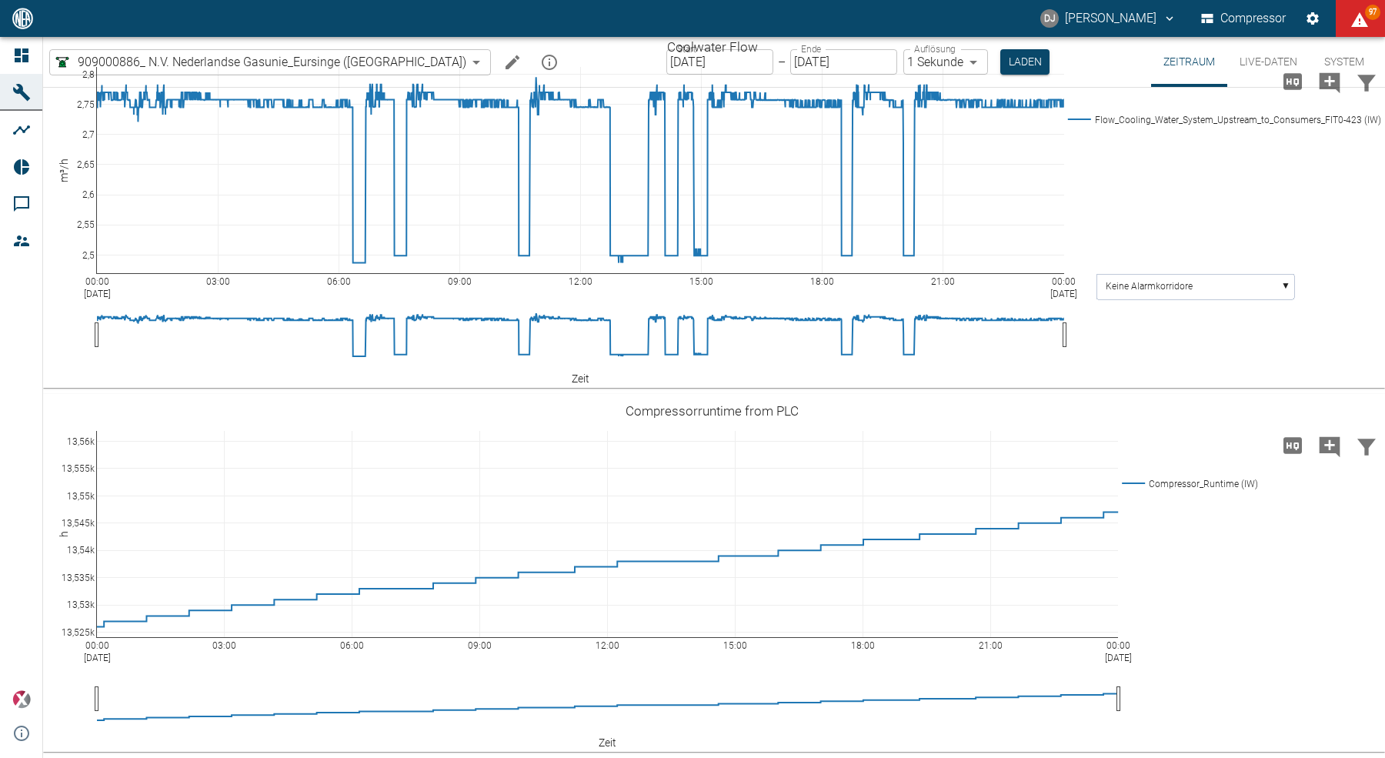
scroll to position [3771, 0]
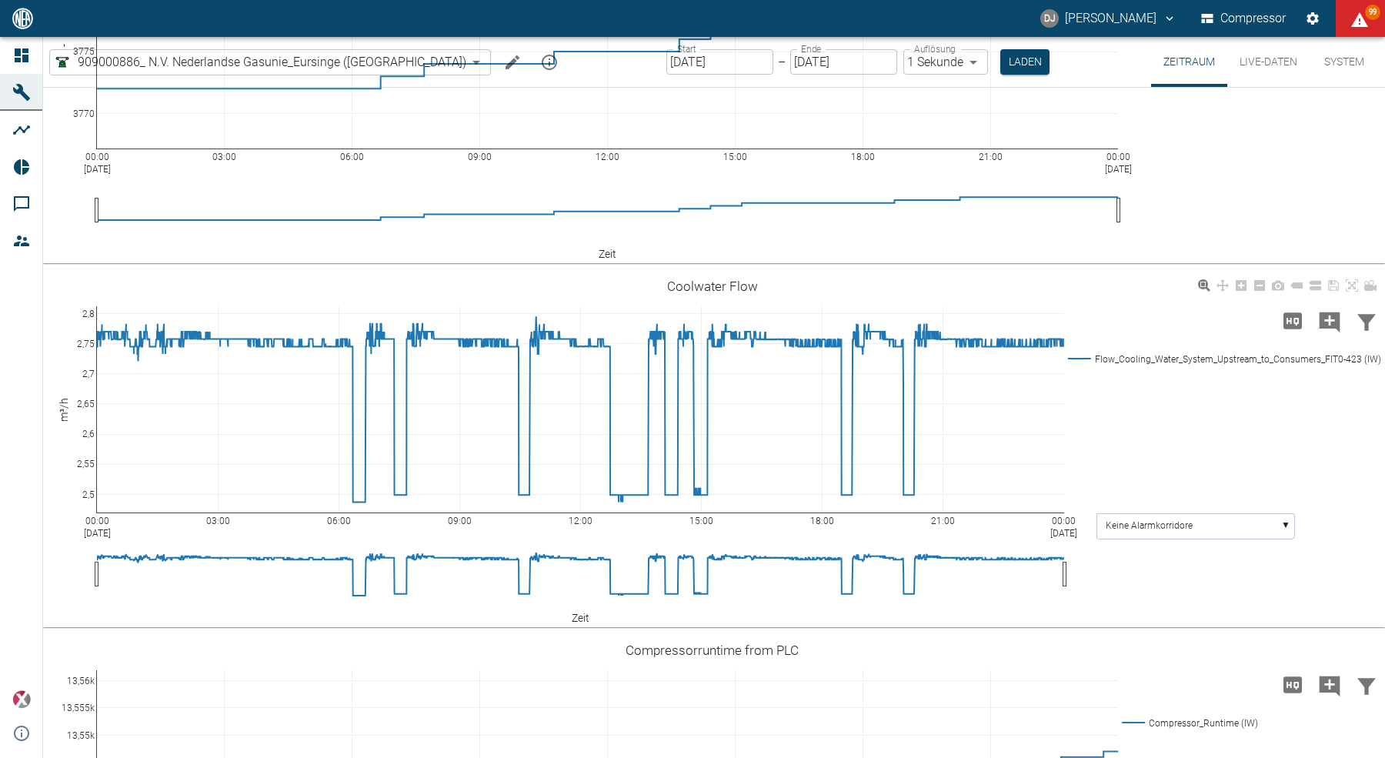
scroll to position [2714, 0]
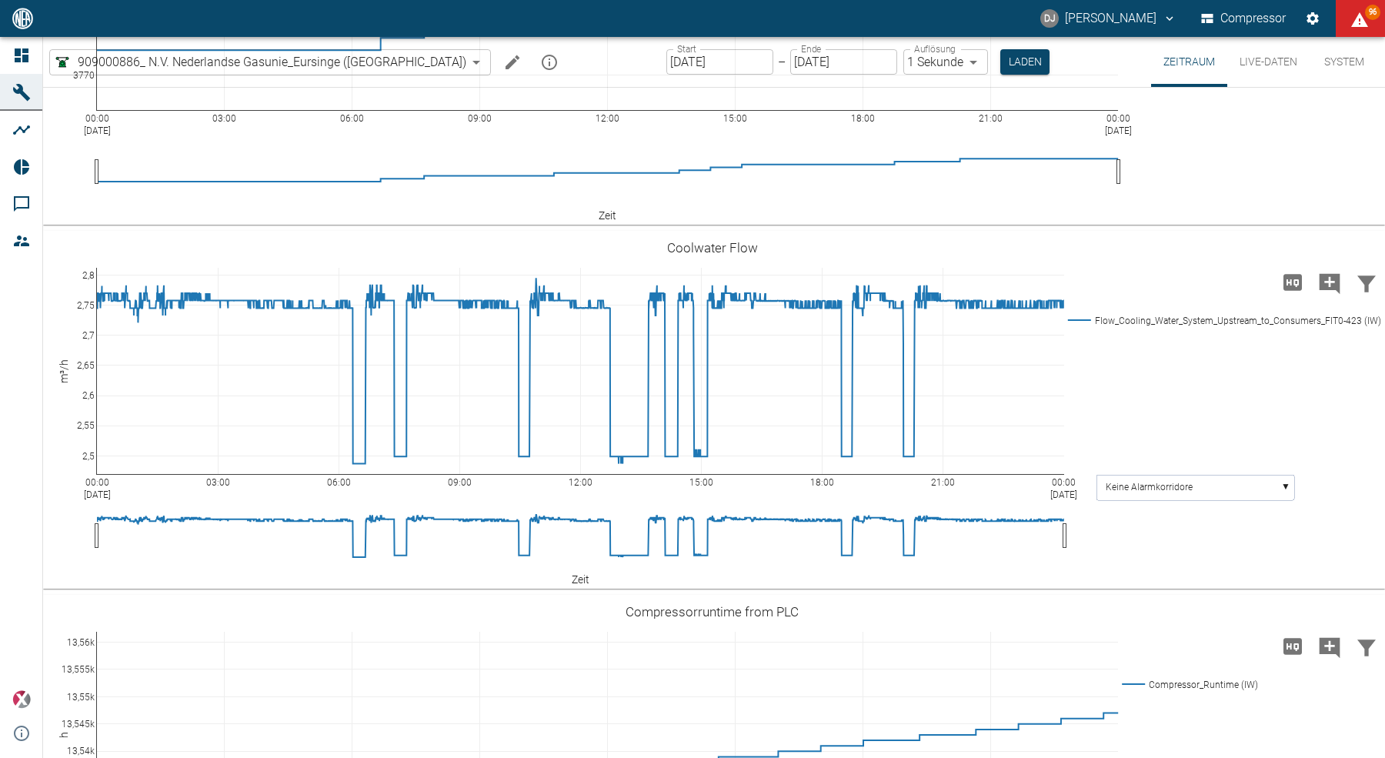
scroll to position [3872, 0]
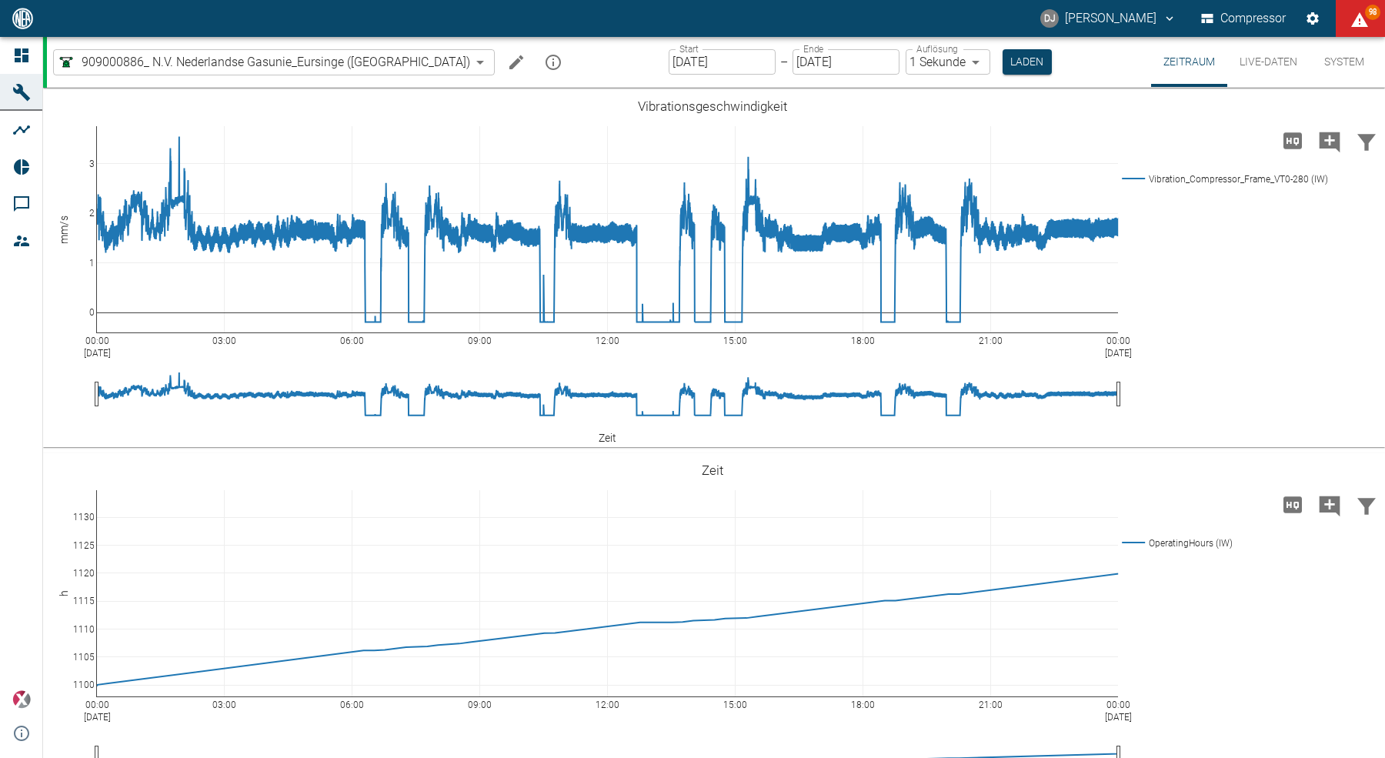
scroll to position [3872, 0]
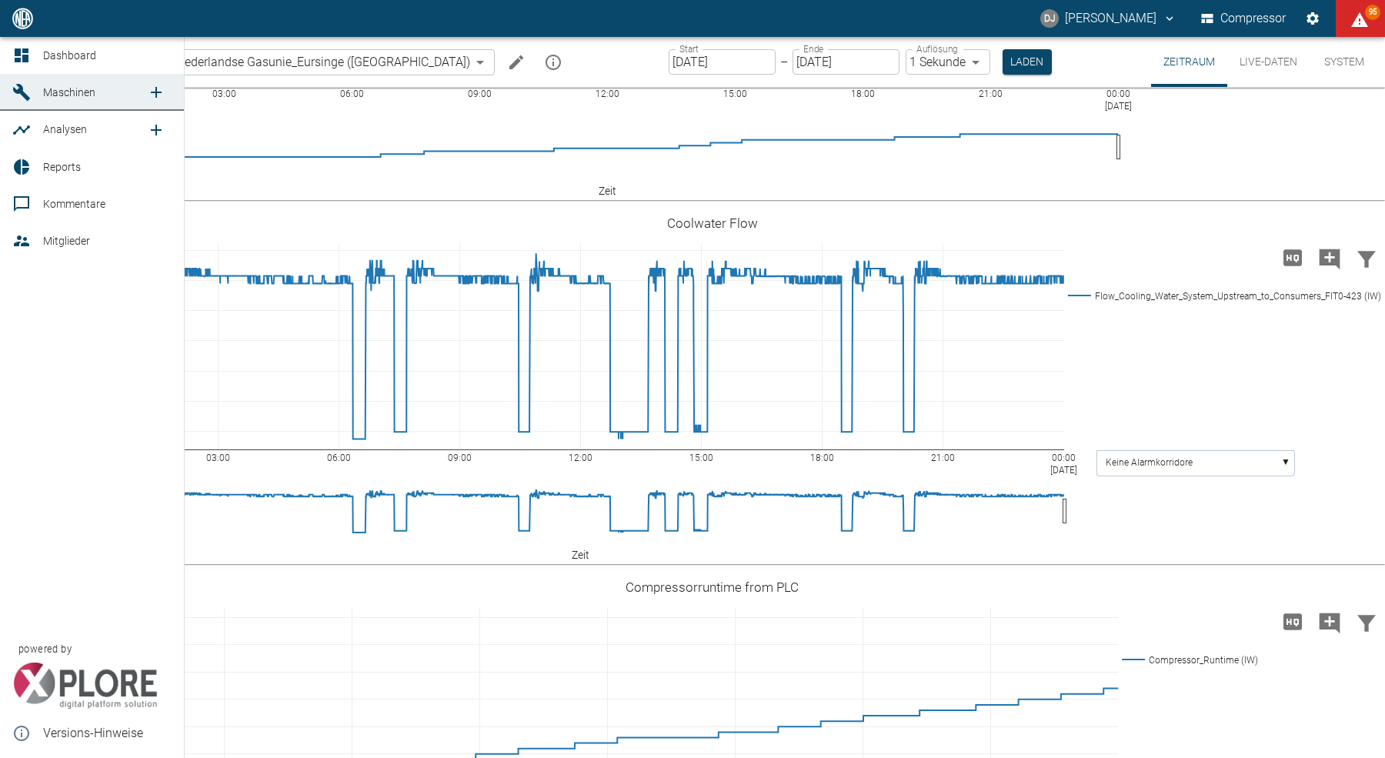
click at [34, 158] on div at bounding box center [23, 167] width 23 height 18
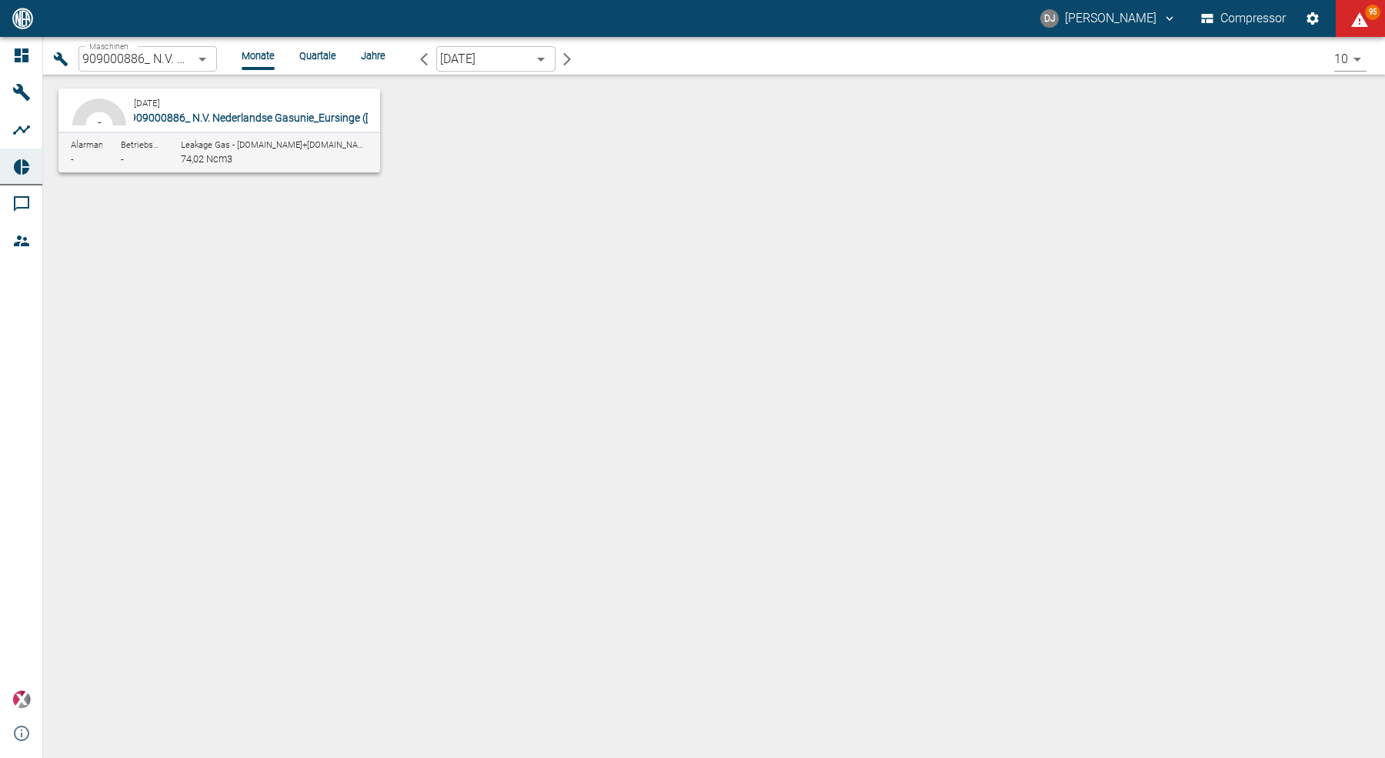
click at [174, 112] on span "909000886_ N.V. Nederlandse Gasunie_Eursinge ([GEOGRAPHIC_DATA])" at bounding box center [300, 118] width 341 height 12
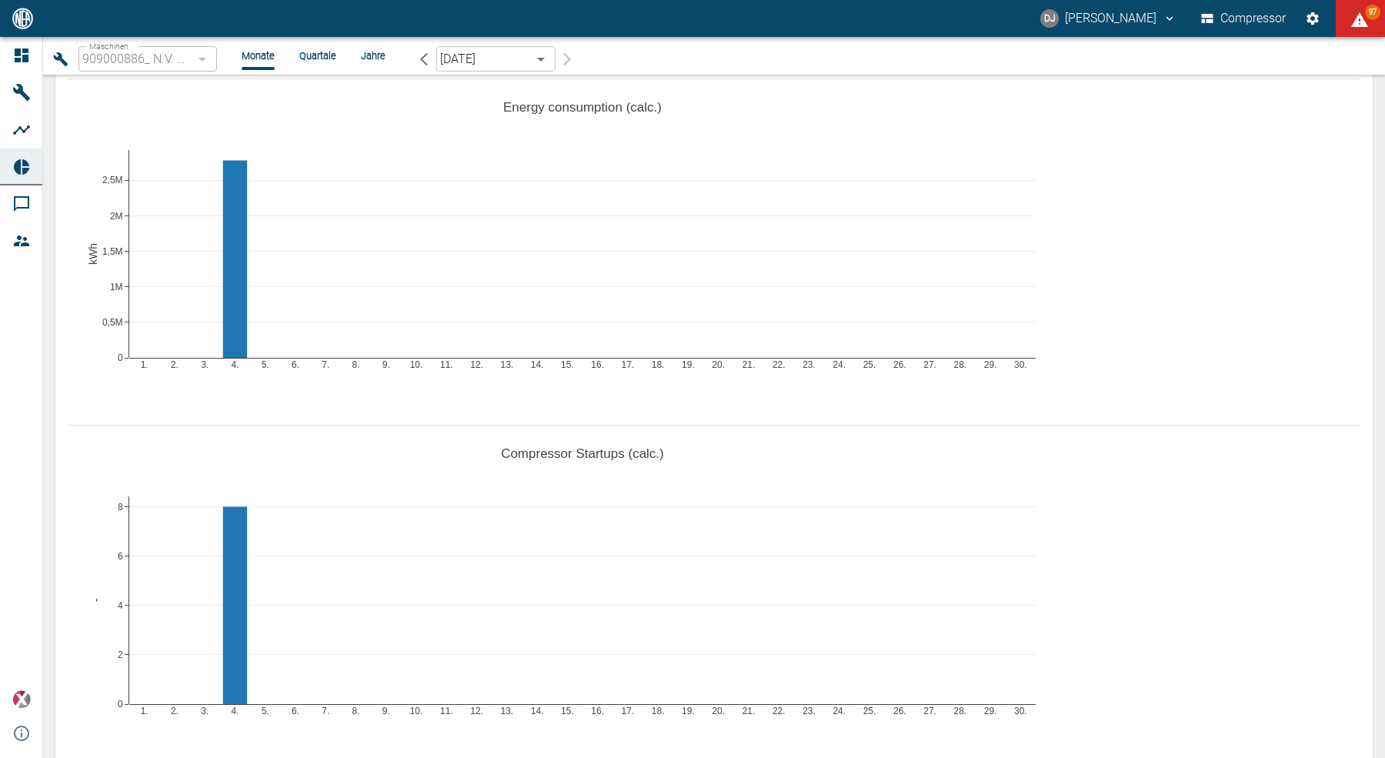
scroll to position [1443, 0]
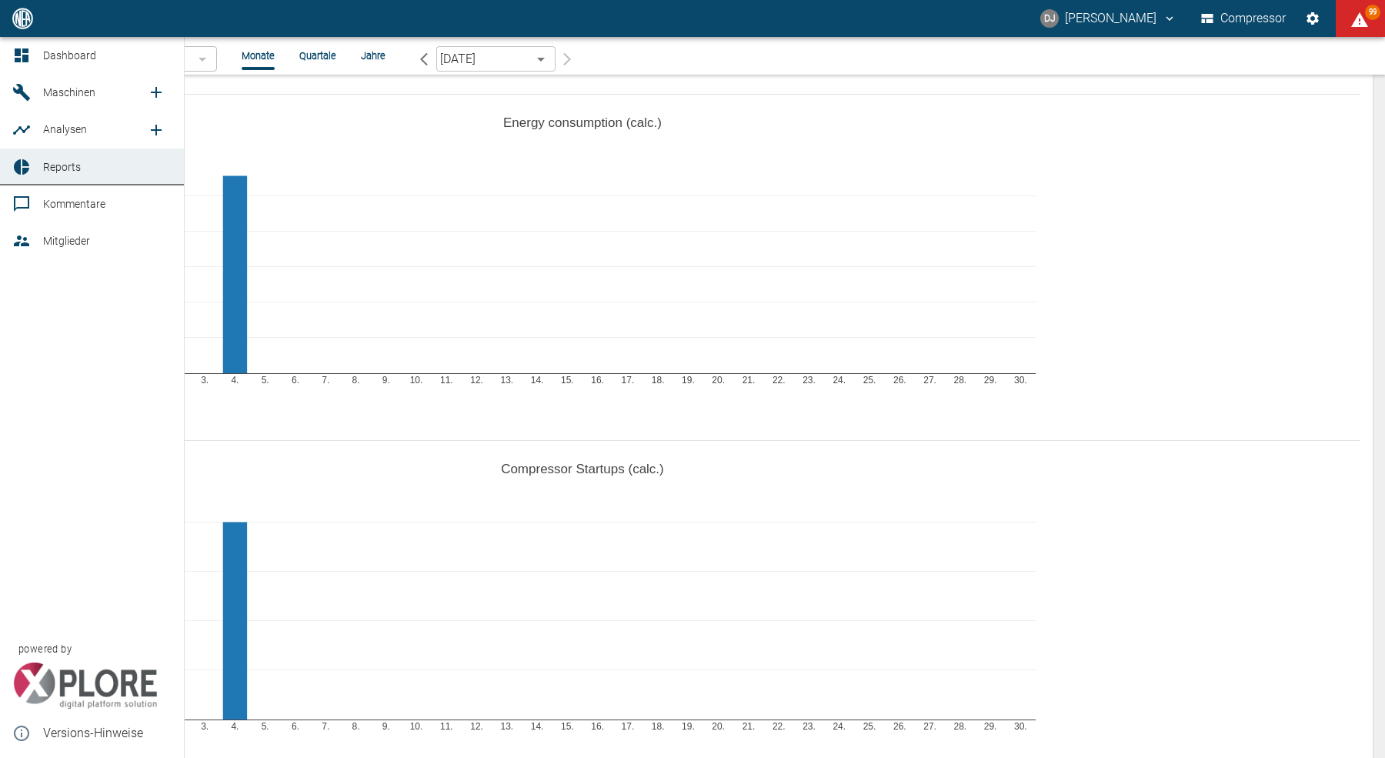
click at [70, 99] on span "Maschinen" at bounding box center [95, 92] width 104 height 18
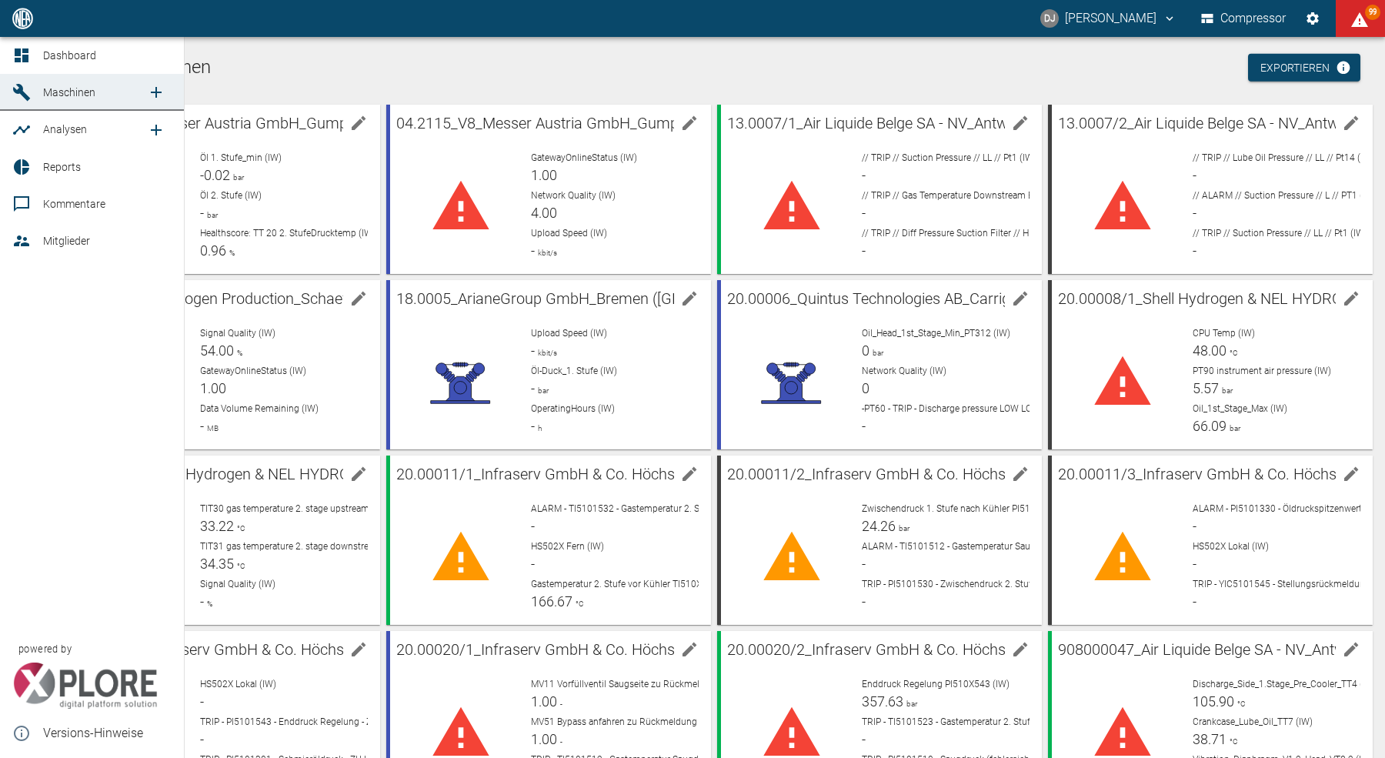
click at [24, 62] on icon at bounding box center [22, 55] width 14 height 14
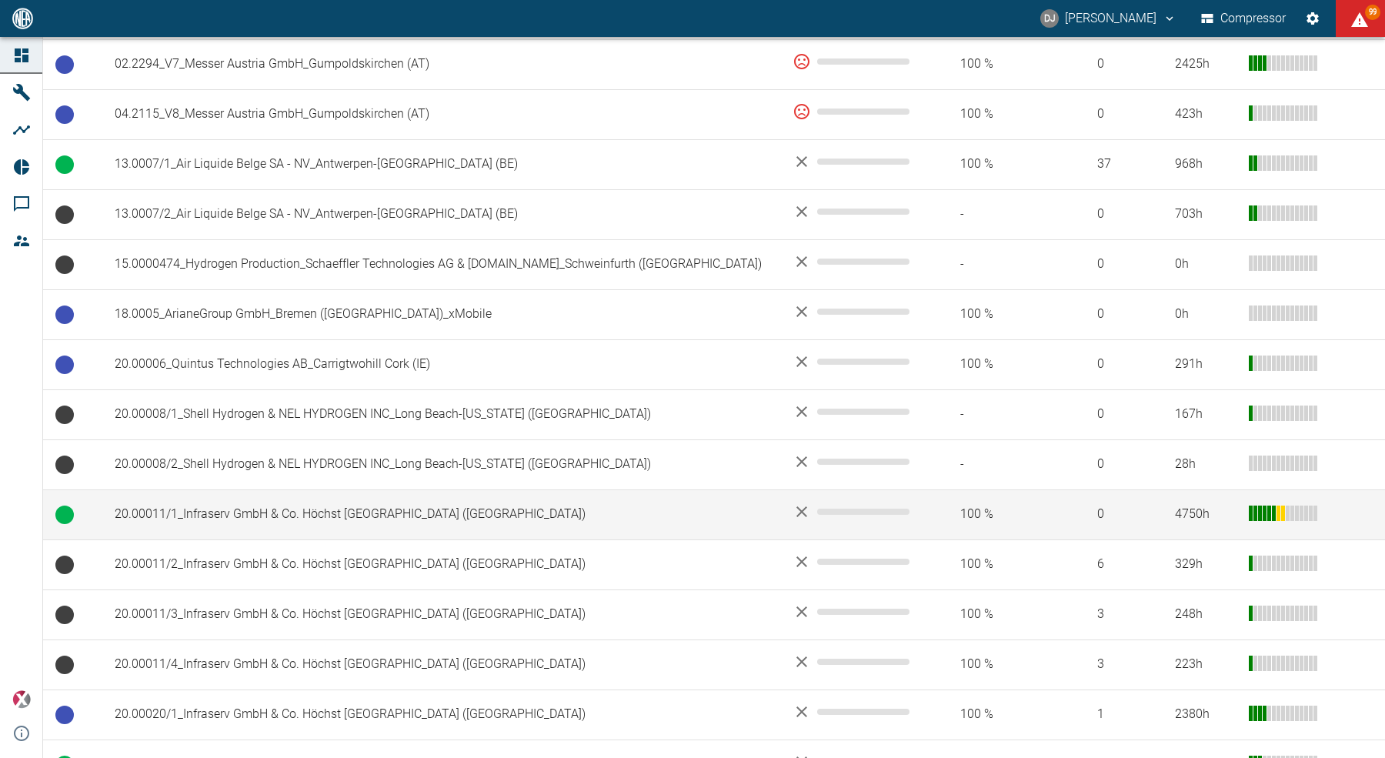
scroll to position [951, 0]
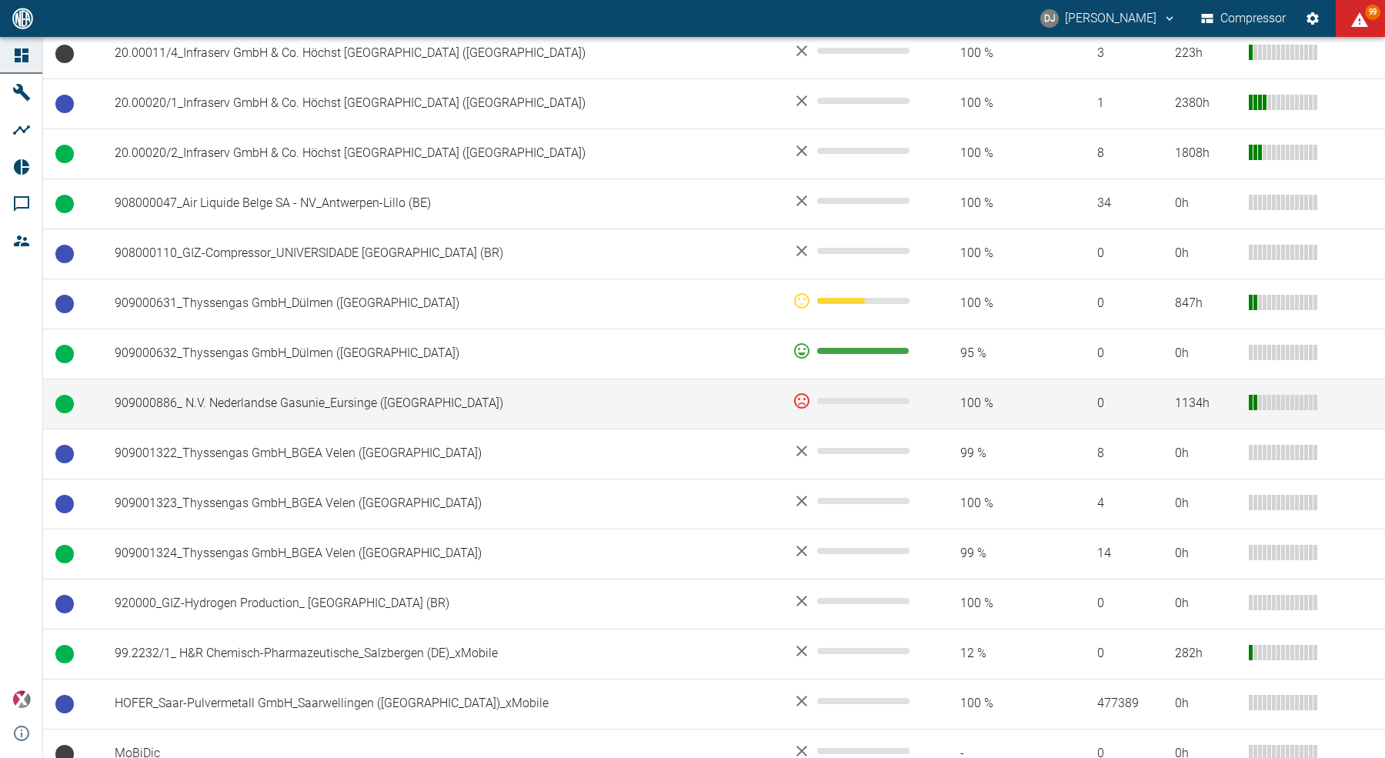
click at [289, 405] on td "909000886_ N.V. Nederlandse Gasunie_Eursinge ([GEOGRAPHIC_DATA])" at bounding box center [441, 403] width 678 height 50
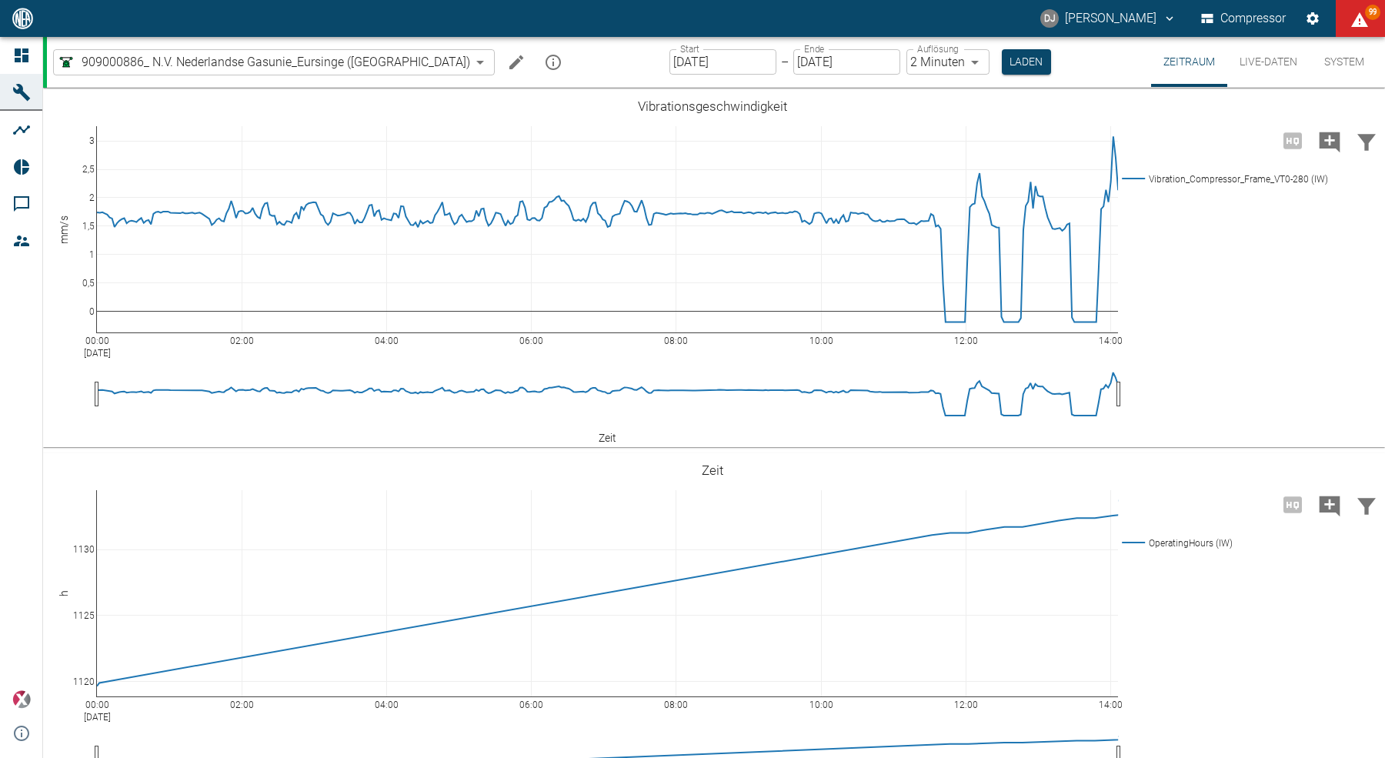
click at [507, 60] on icon "Machine bearbeiten" at bounding box center [516, 62] width 18 height 18
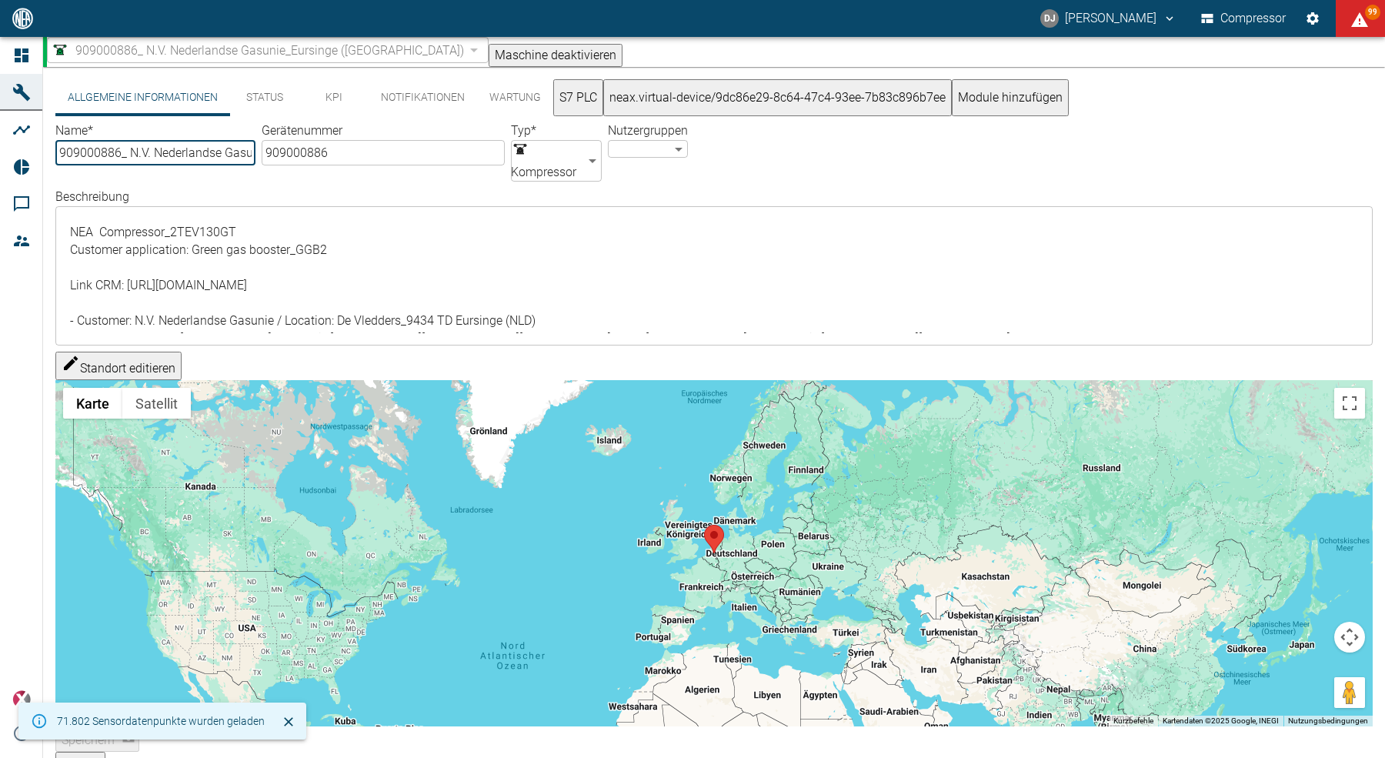
click at [337, 108] on button "KPI" at bounding box center [333, 97] width 69 height 37
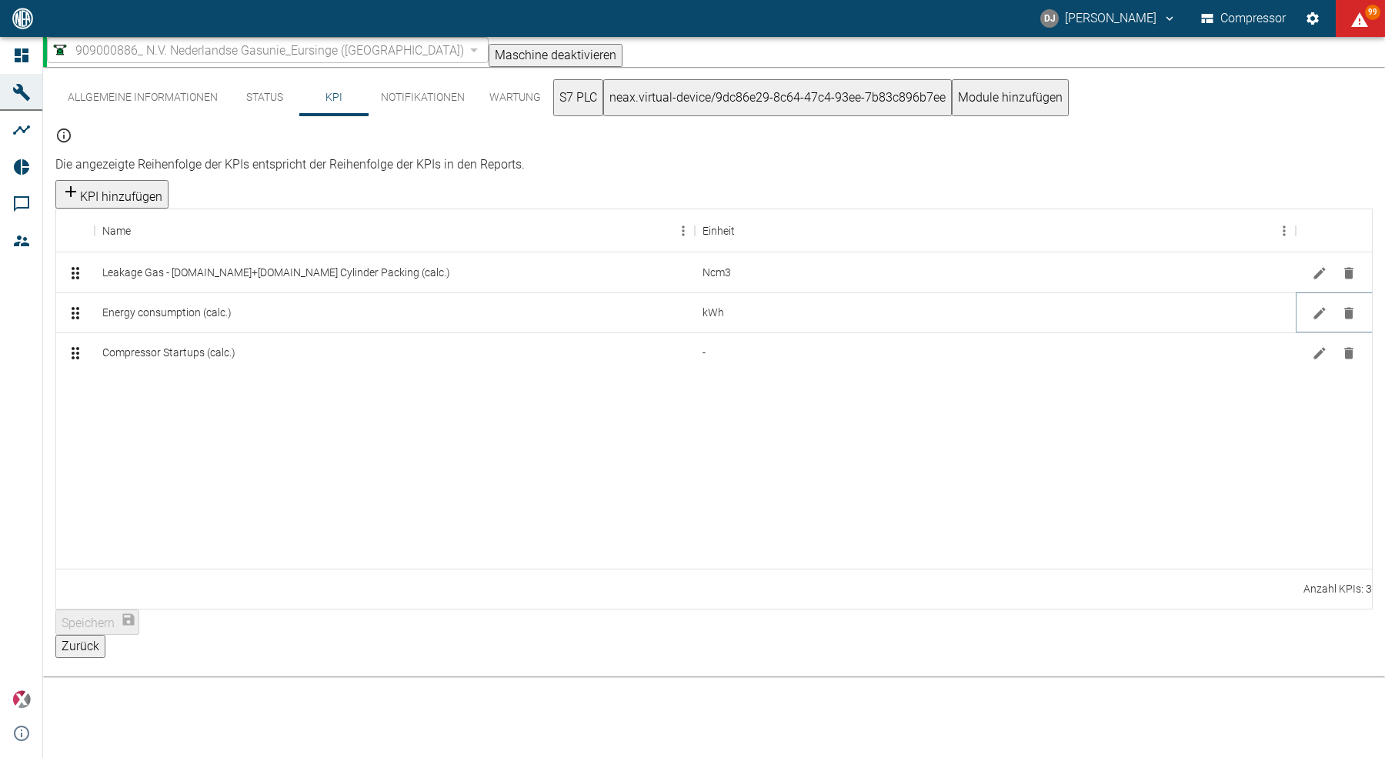
click at [1318, 307] on icon "Bearbeiten" at bounding box center [1319, 313] width 12 height 12
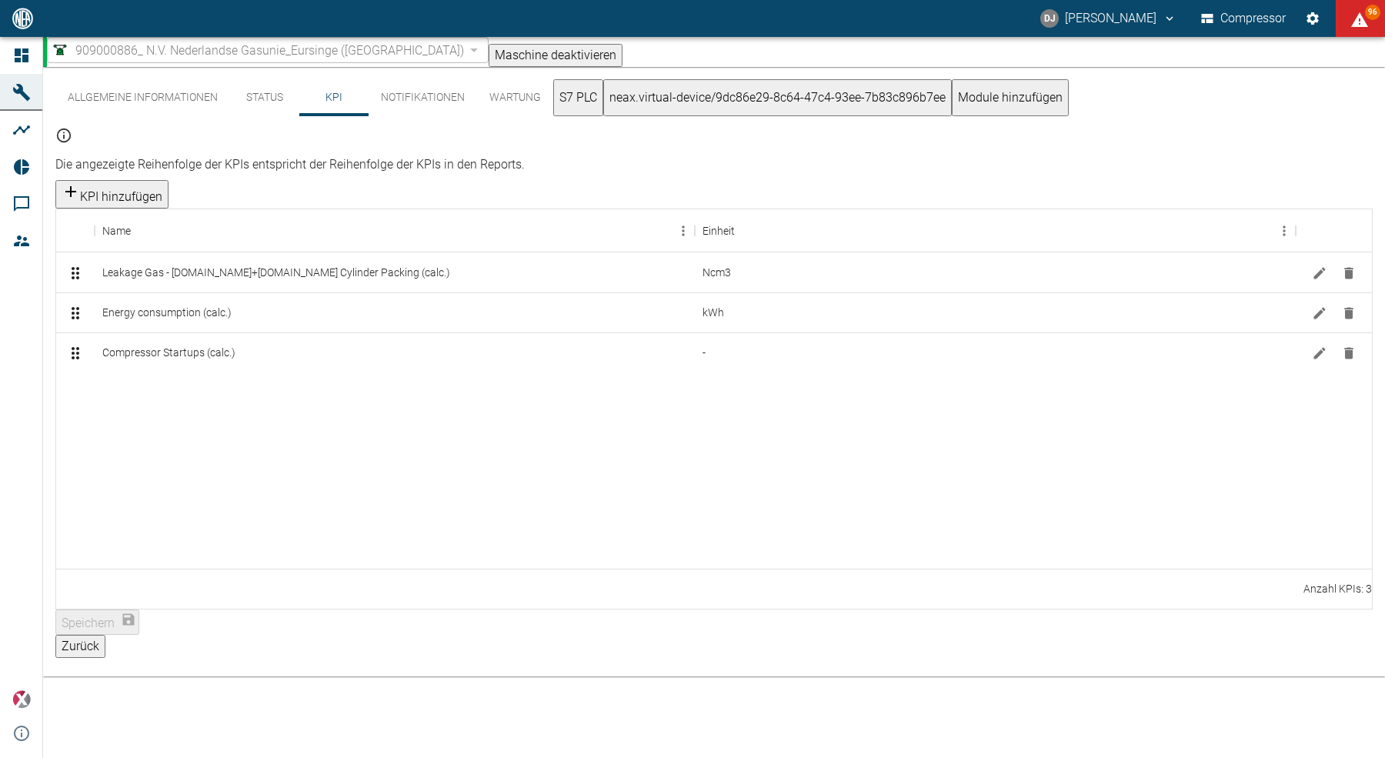
type input "MWh"
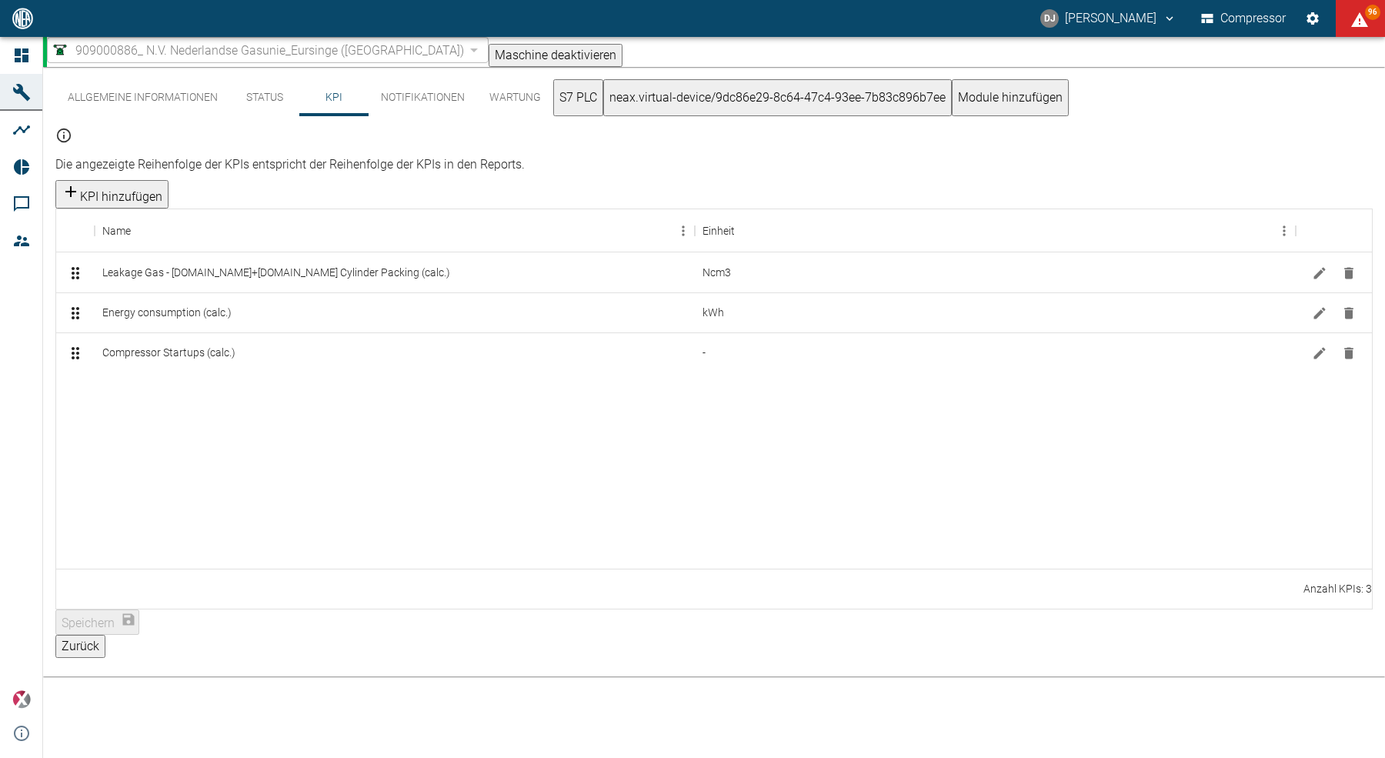
drag, startPoint x: 398, startPoint y: 335, endPoint x: 362, endPoint y: 337, distance: 36.2
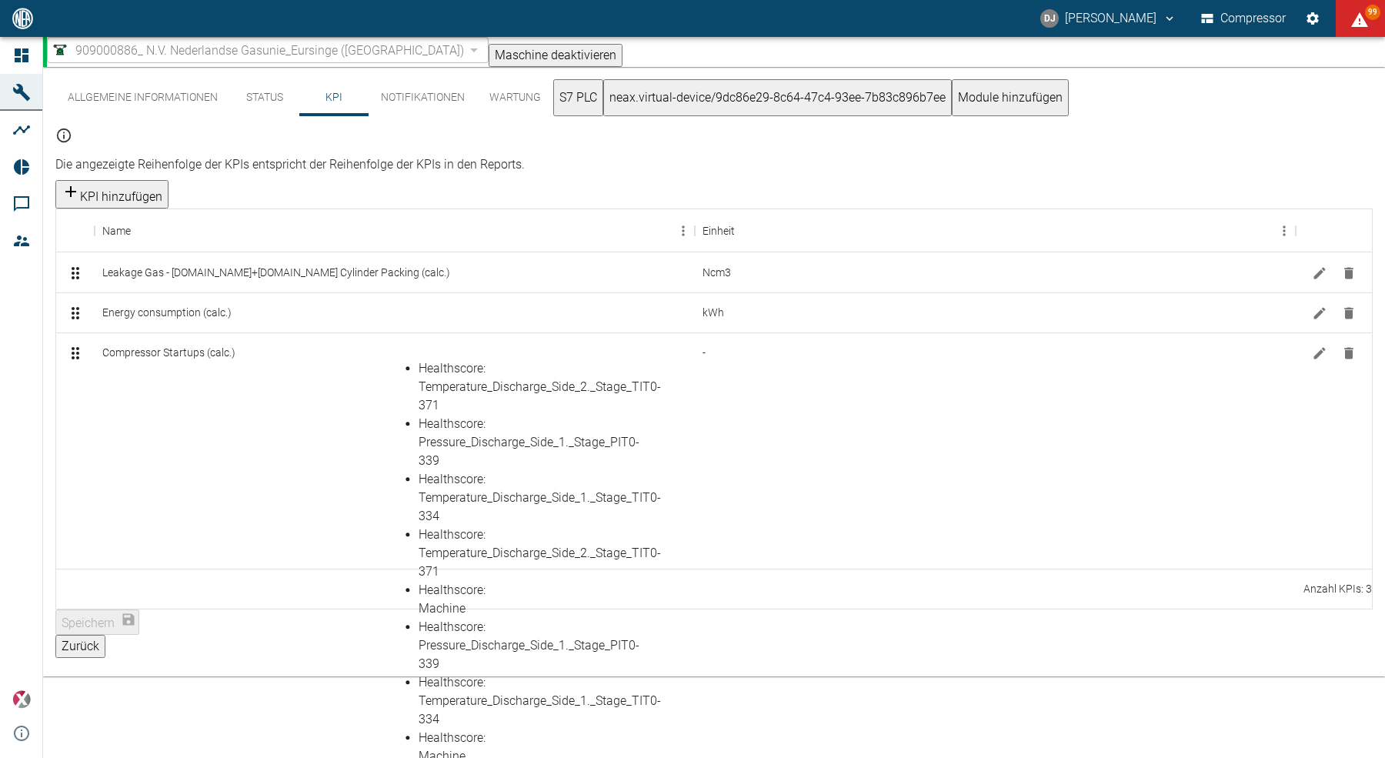
scroll to position [235, 0]
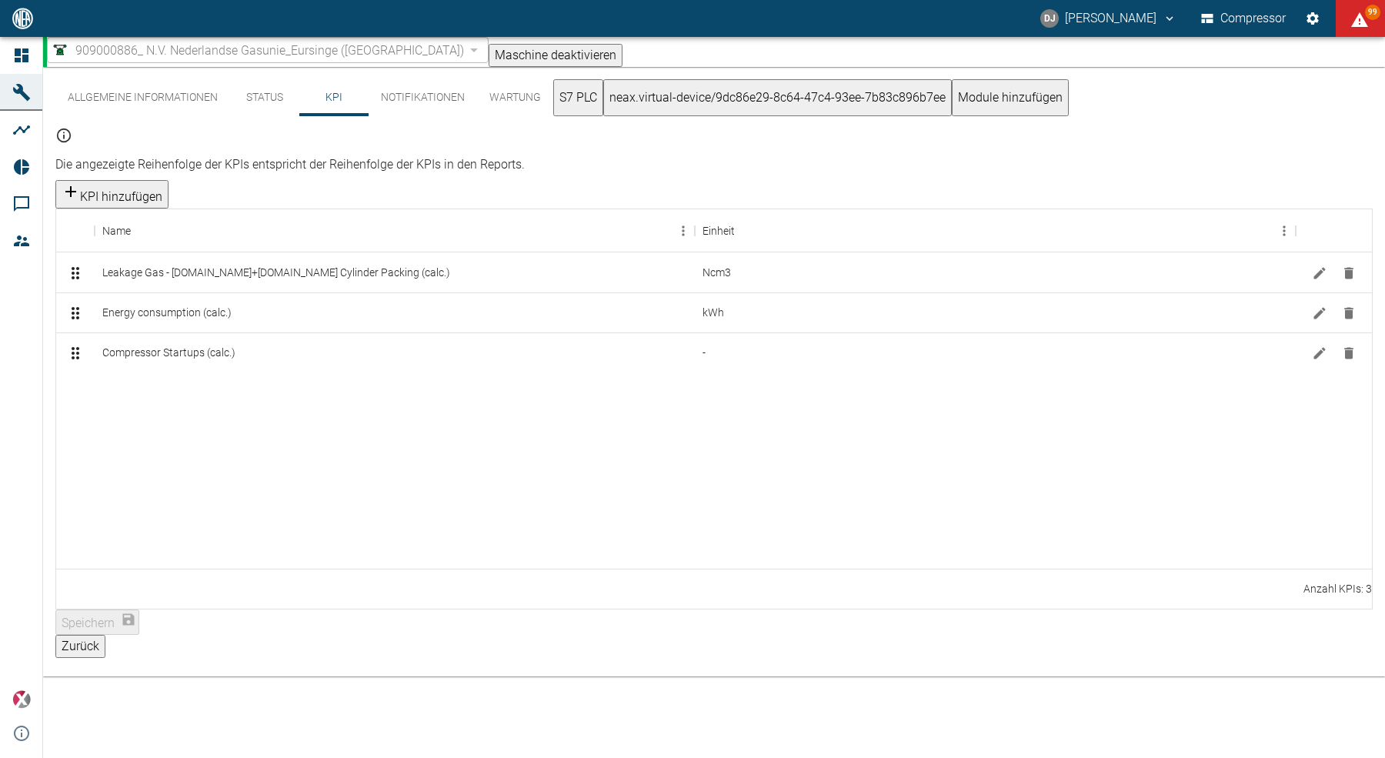
type input "Main_motor_M0-331_Actual_current"
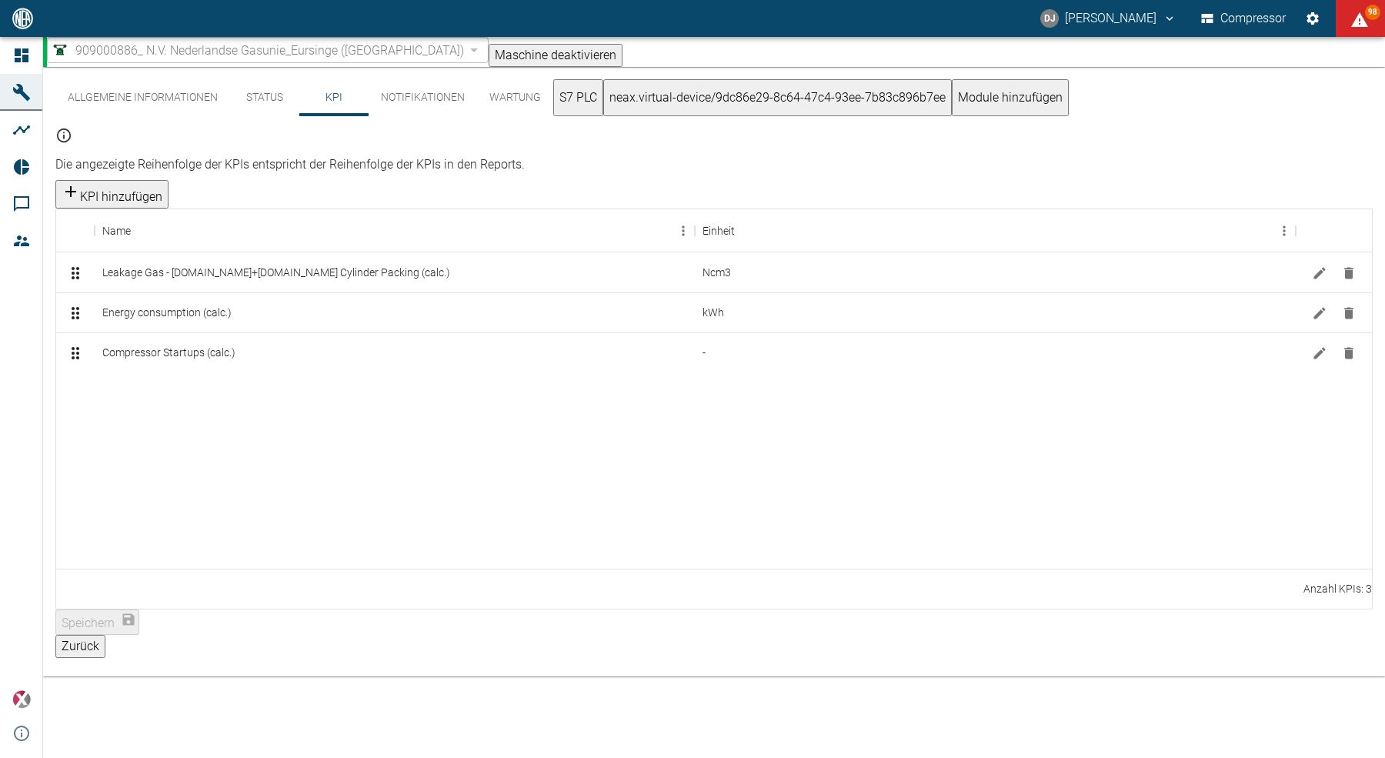
click at [105, 635] on button "Zurück" at bounding box center [80, 646] width 50 height 23
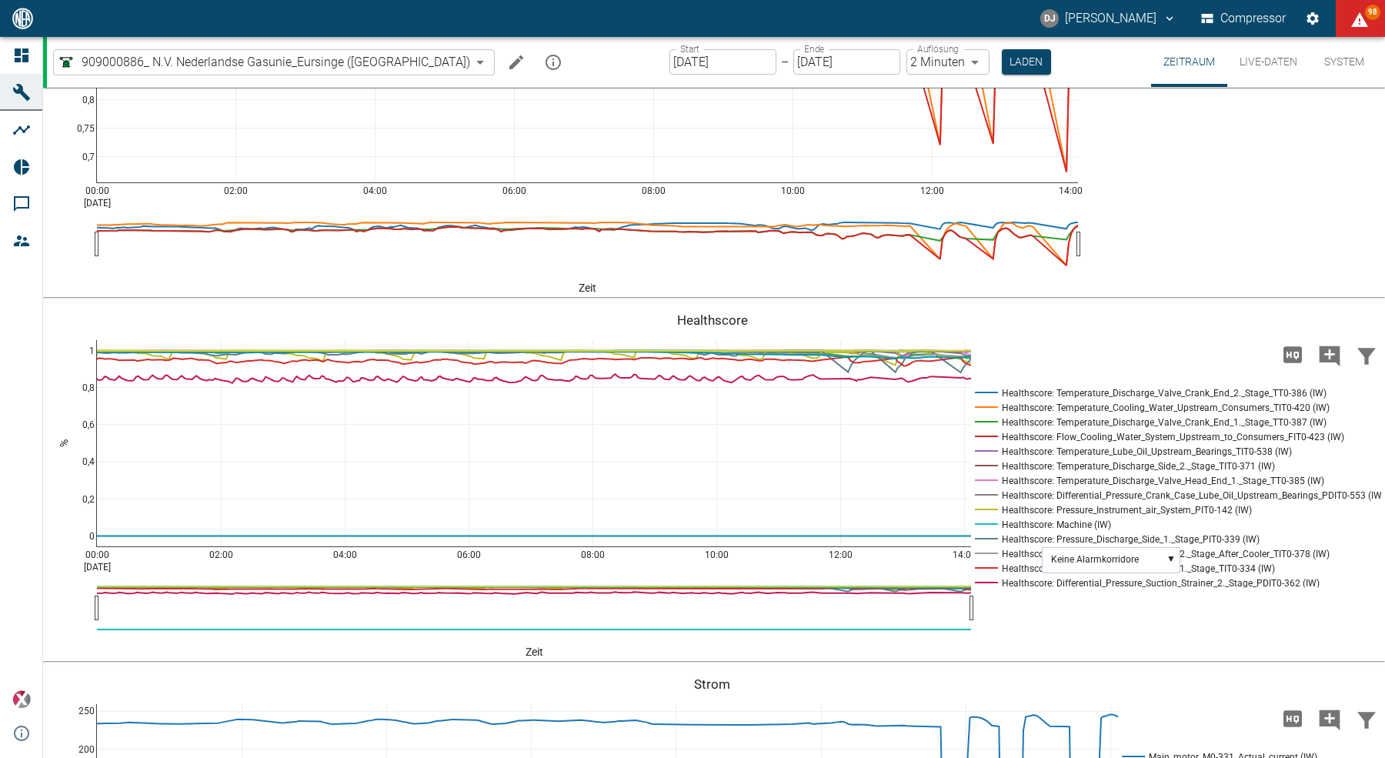
scroll to position [2328, 0]
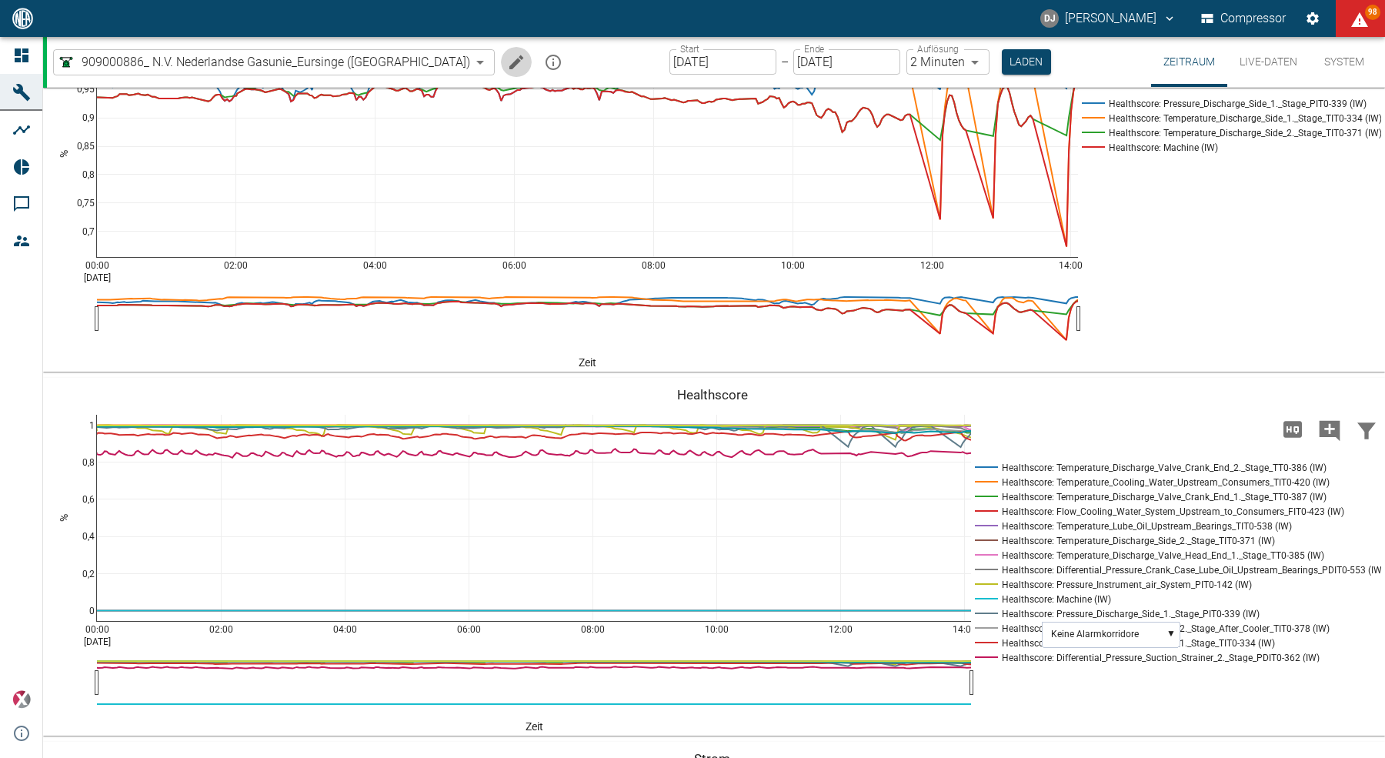
click at [507, 61] on icon "Machine bearbeiten" at bounding box center [516, 62] width 18 height 18
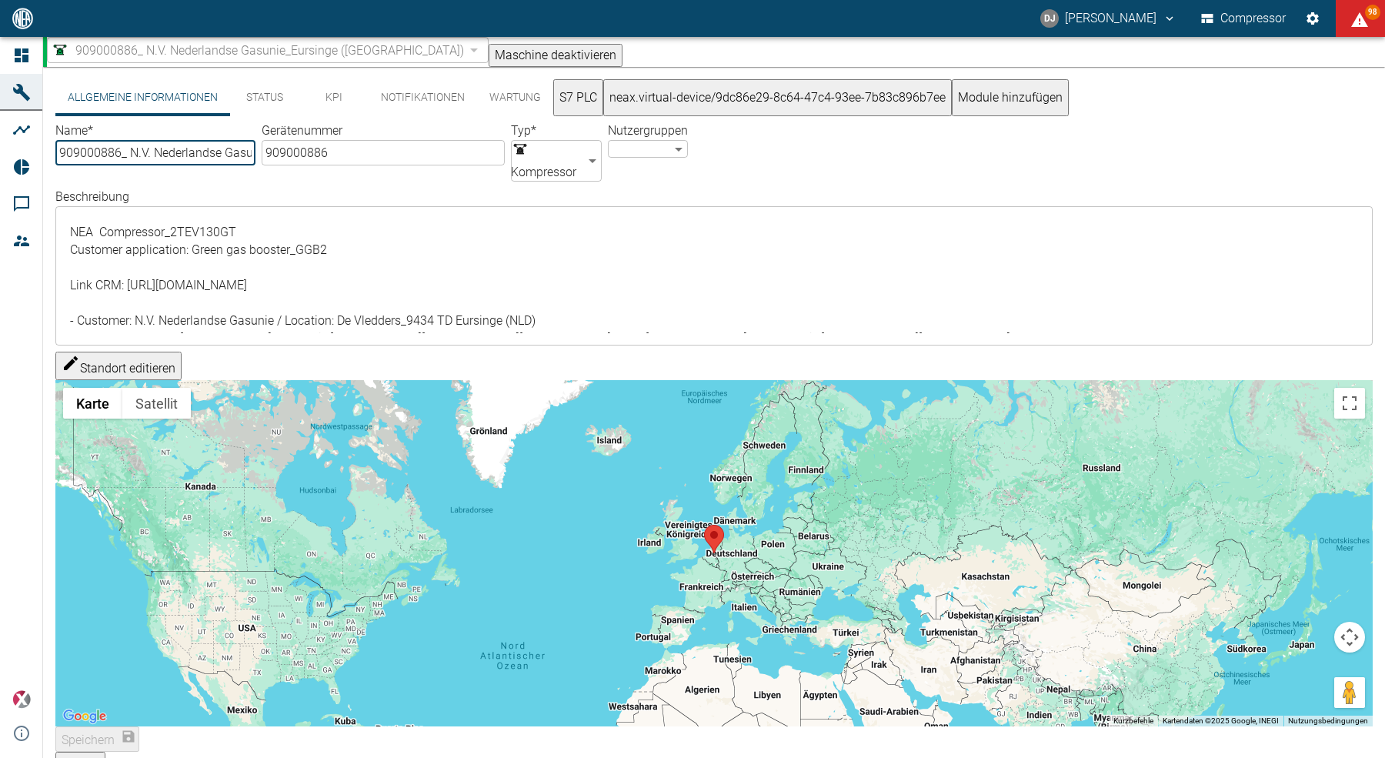
click at [333, 108] on button "KPI" at bounding box center [333, 97] width 69 height 37
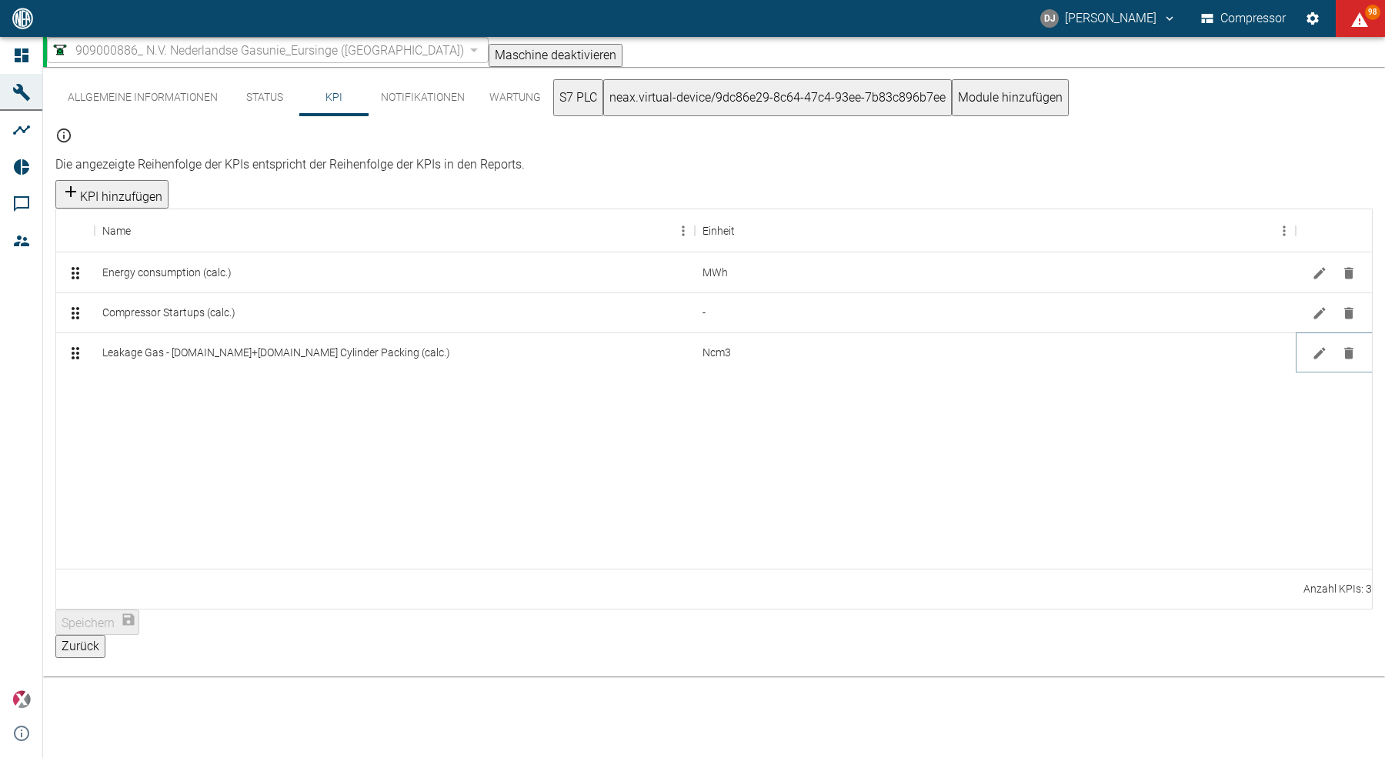
click at [1317, 345] on icon "Bearbeiten" at bounding box center [1318, 352] width 15 height 15
type input "[URL][DOMAIN_NAME]+[DOMAIN_NAME]_Cylinder_Packing_FIT0-389"
type input "Nm3"
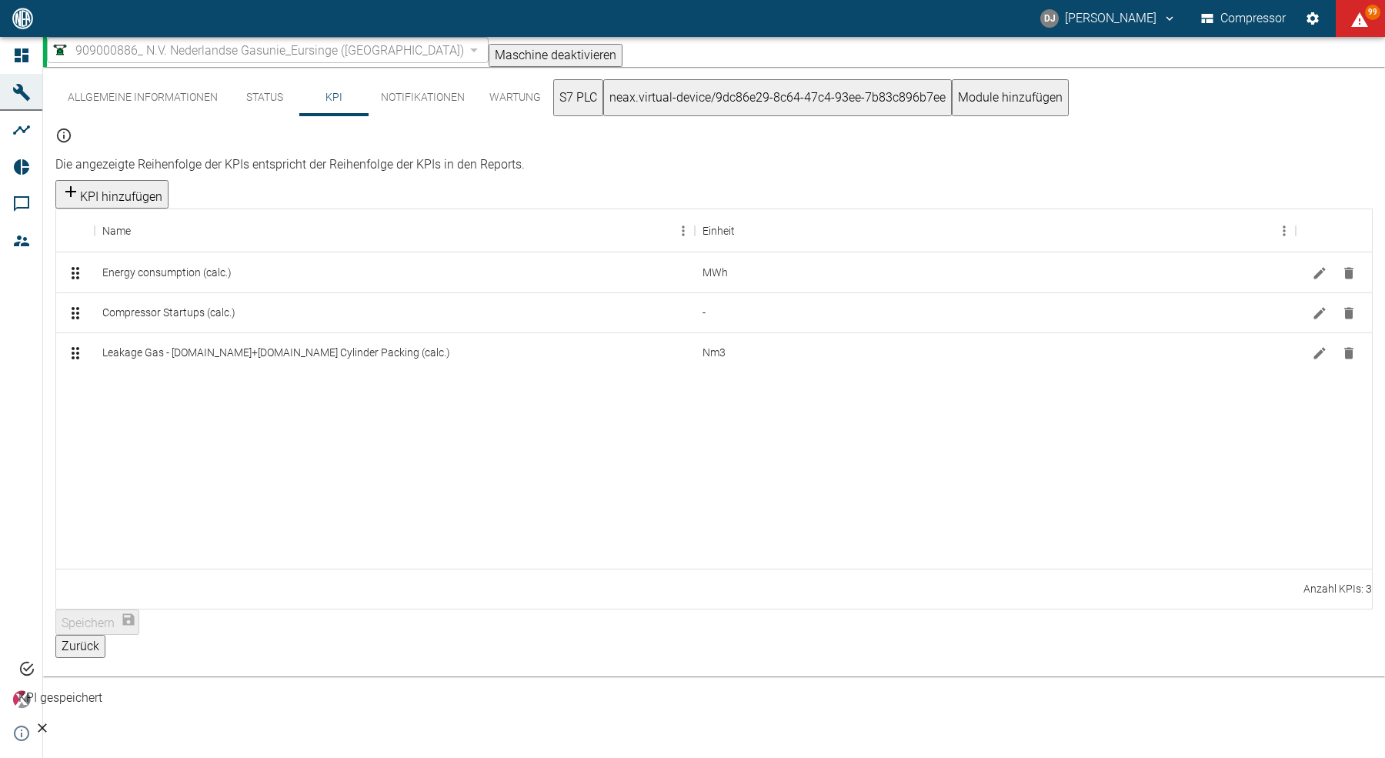
click at [264, 372] on div at bounding box center [713, 372] width 1315 height 0
click at [105, 635] on button "Zurück" at bounding box center [80, 646] width 50 height 23
